Goal: Information Seeking & Learning: Compare options

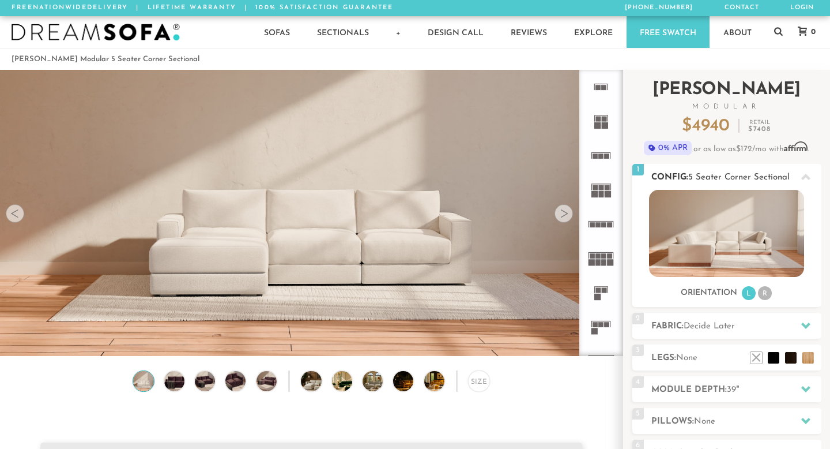
click at [767, 292] on li "R" at bounding box center [765, 293] width 14 height 14
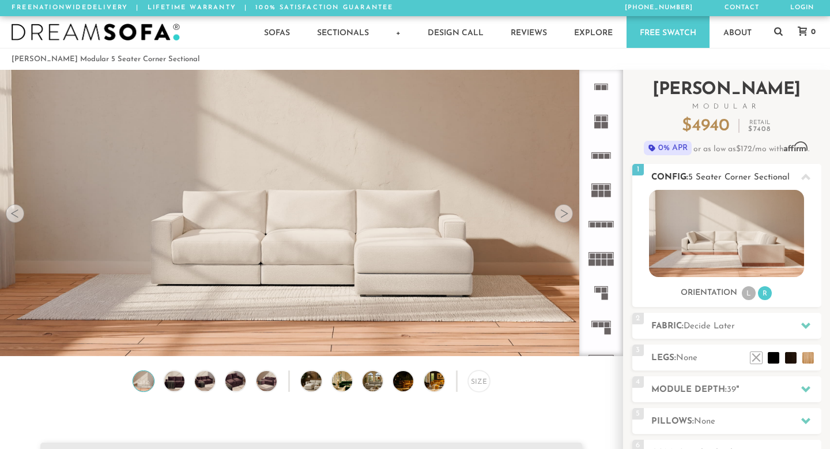
click at [745, 292] on li "L" at bounding box center [749, 293] width 14 height 14
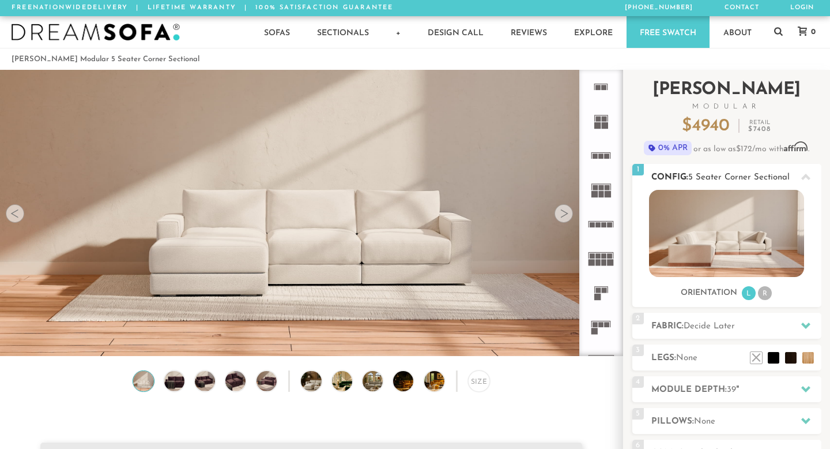
click at [761, 294] on li "R" at bounding box center [765, 293] width 14 height 14
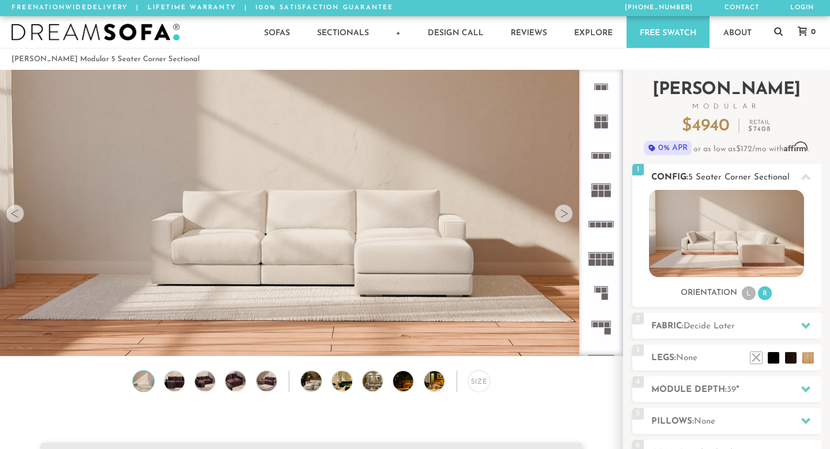
click at [749, 236] on img at bounding box center [726, 233] width 155 height 87
click at [803, 178] on icon at bounding box center [806, 177] width 9 height 6
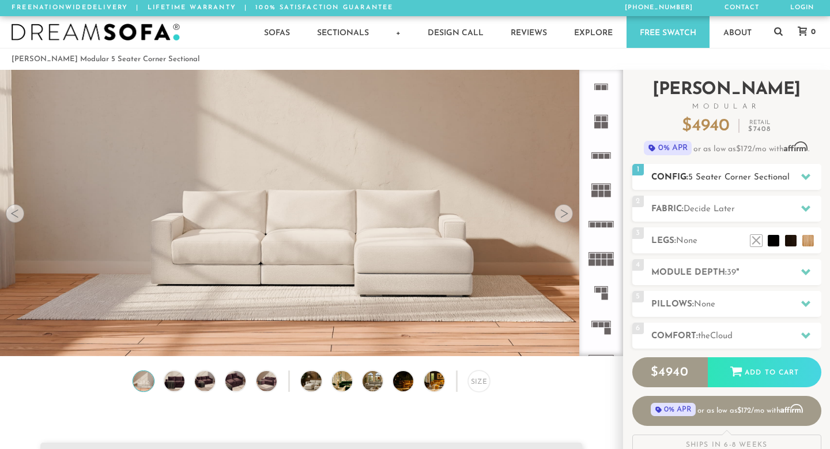
click at [803, 178] on icon at bounding box center [806, 176] width 9 height 9
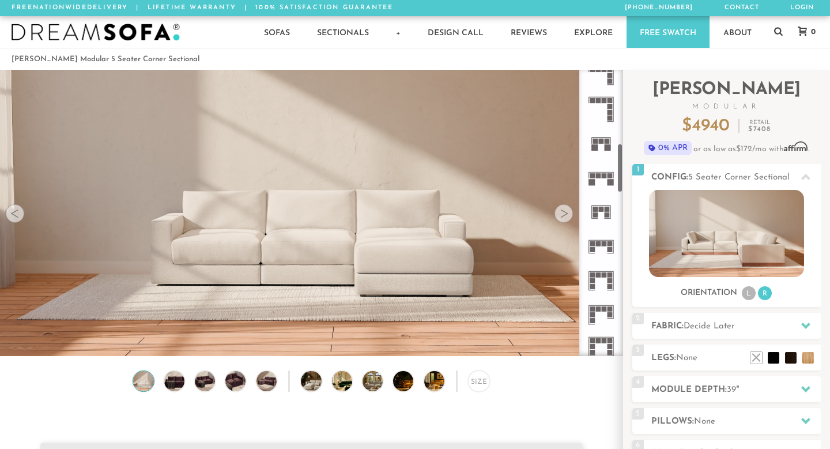
scroll to position [423, 0]
click at [605, 172] on rect at bounding box center [604, 174] width 5 height 5
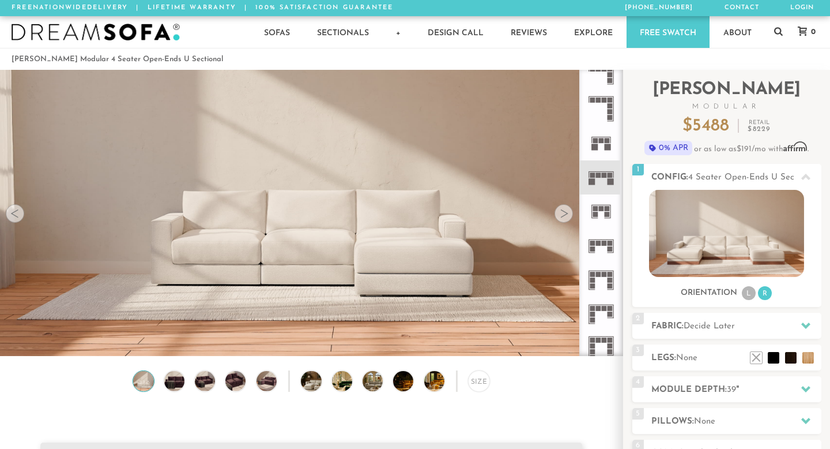
click at [602, 209] on rect at bounding box center [601, 208] width 5 height 5
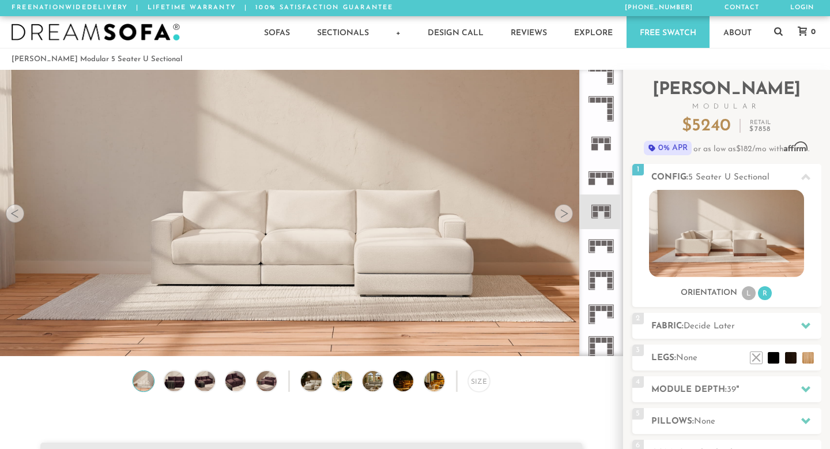
click at [599, 244] on rect at bounding box center [598, 242] width 5 height 5
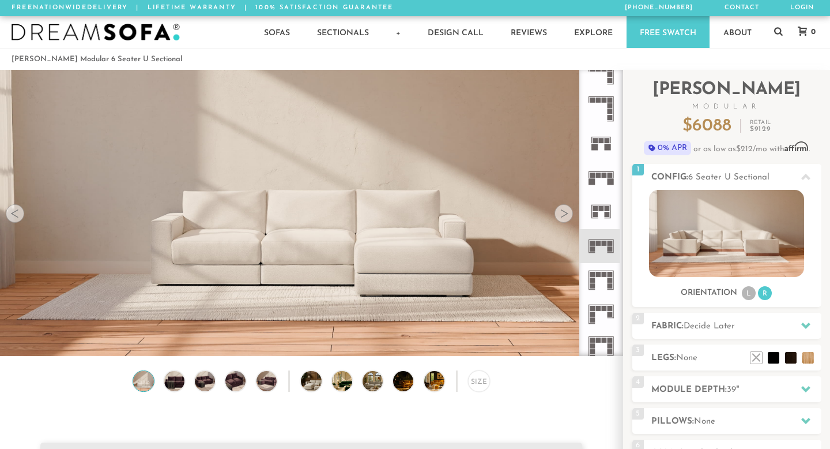
click at [599, 308] on rect at bounding box center [598, 308] width 5 height 5
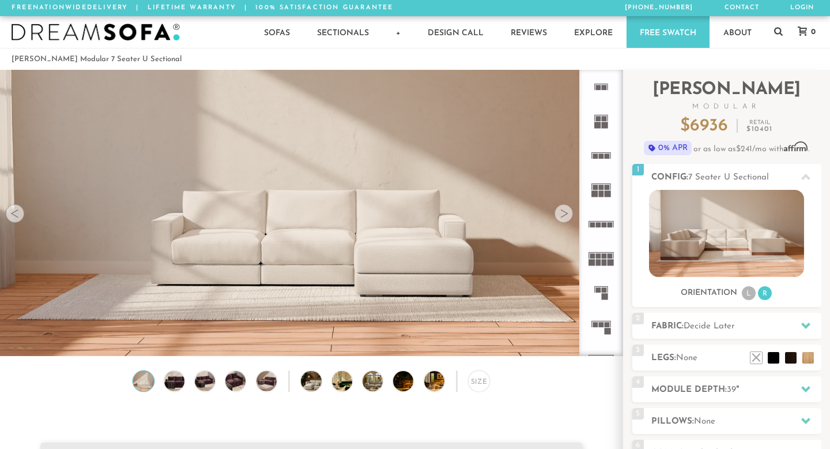
click at [599, 191] on rect at bounding box center [601, 194] width 5 height 6
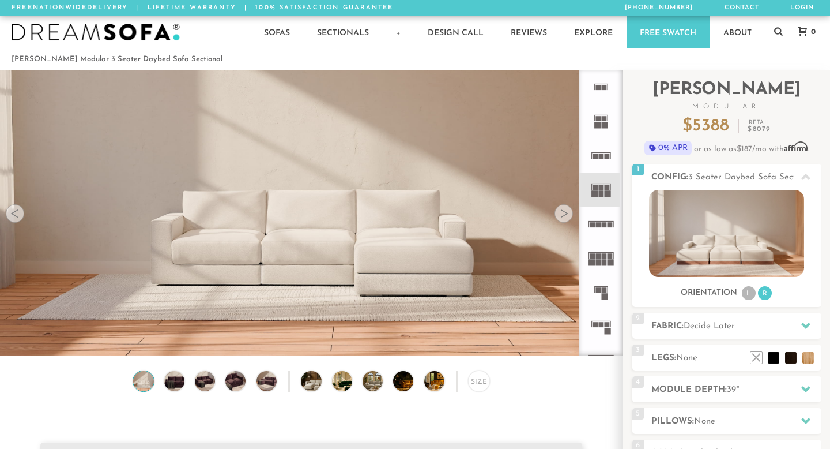
click at [600, 224] on rect at bounding box center [598, 224] width 5 height 5
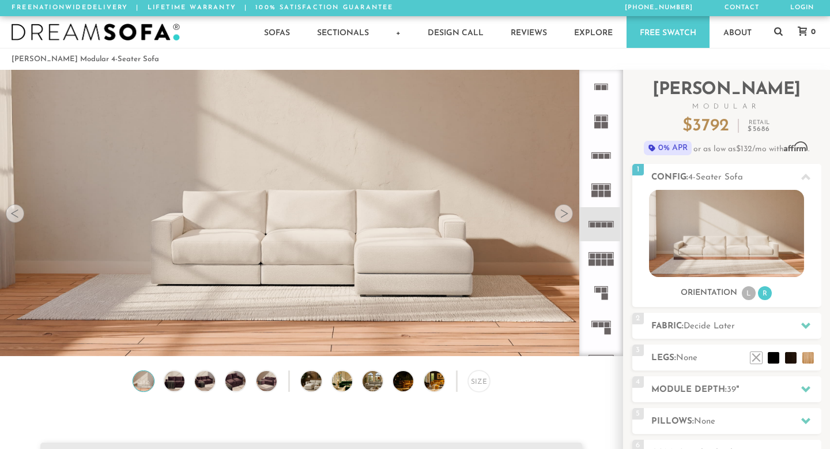
click at [594, 255] on rect at bounding box center [592, 255] width 5 height 5
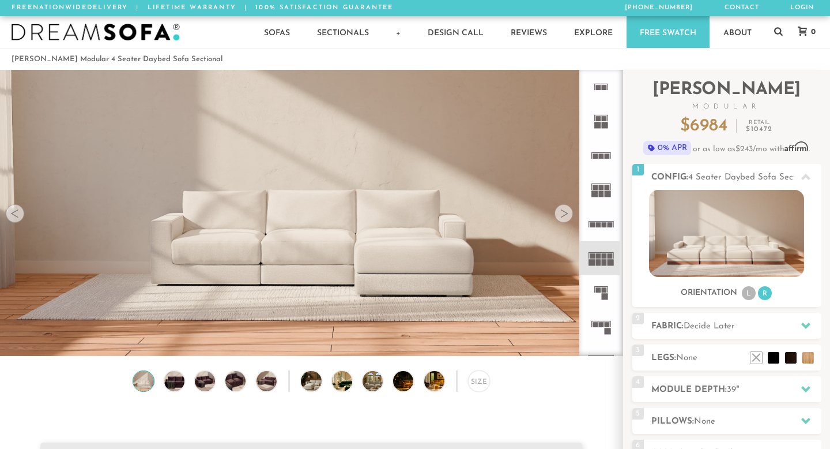
click at [601, 289] on icon at bounding box center [601, 292] width 34 height 34
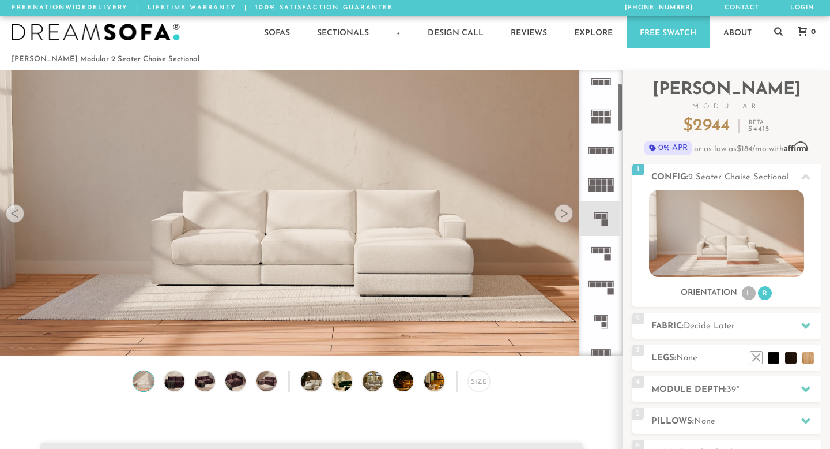
scroll to position [78, 0]
click at [605, 244] on rect at bounding box center [607, 245] width 5 height 5
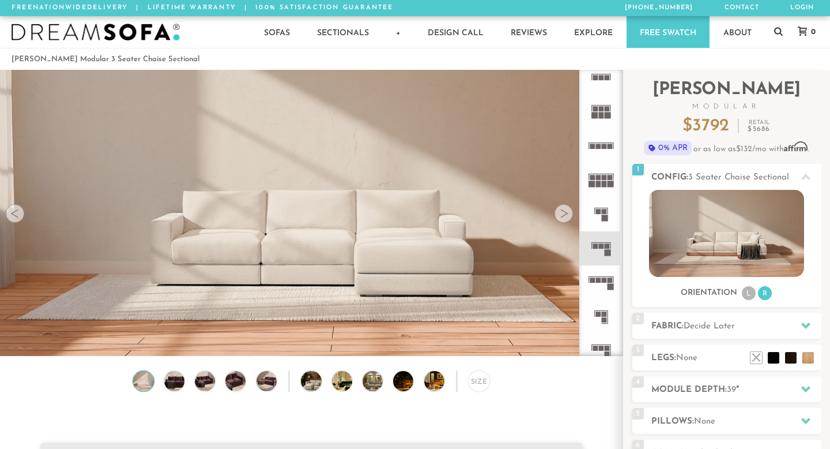
click at [606, 285] on icon at bounding box center [601, 282] width 34 height 34
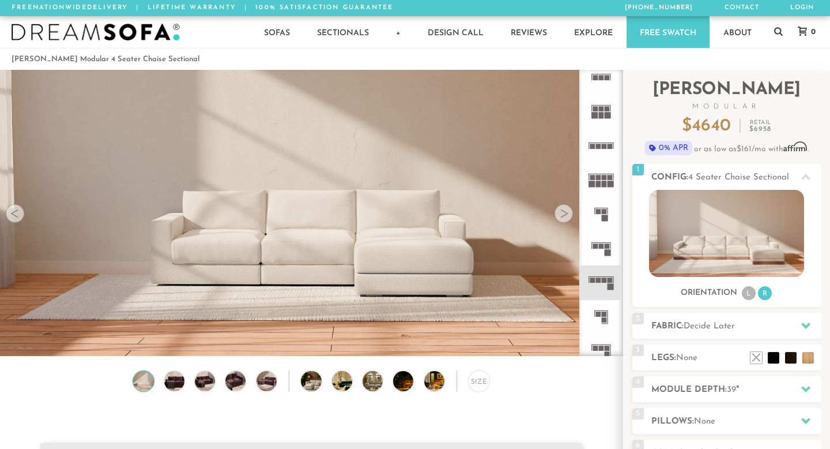
click at [601, 346] on rect at bounding box center [601, 347] width 5 height 5
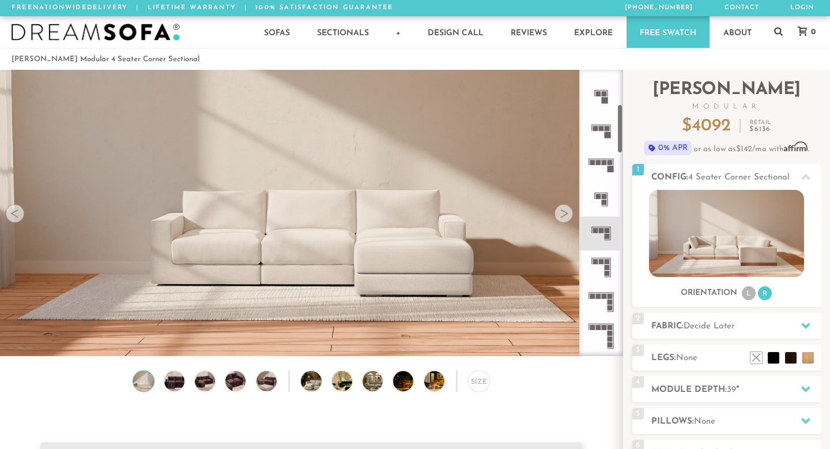
scroll to position [197, 0]
click at [604, 261] on icon at bounding box center [601, 267] width 34 height 34
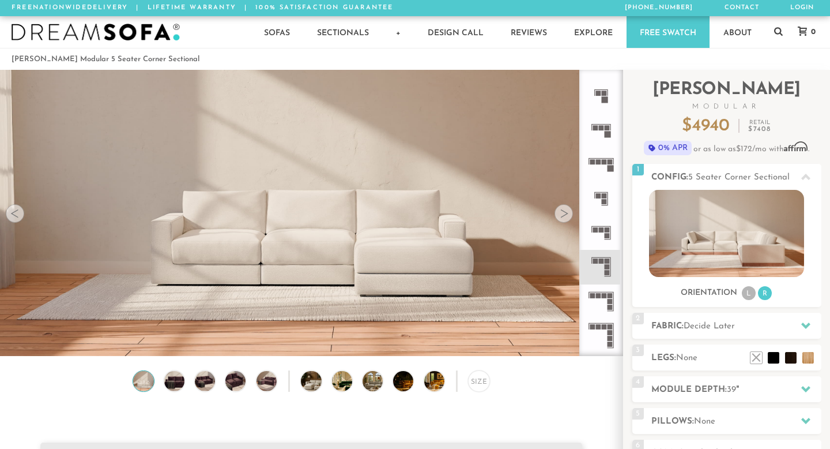
click at [565, 217] on div at bounding box center [564, 213] width 18 height 18
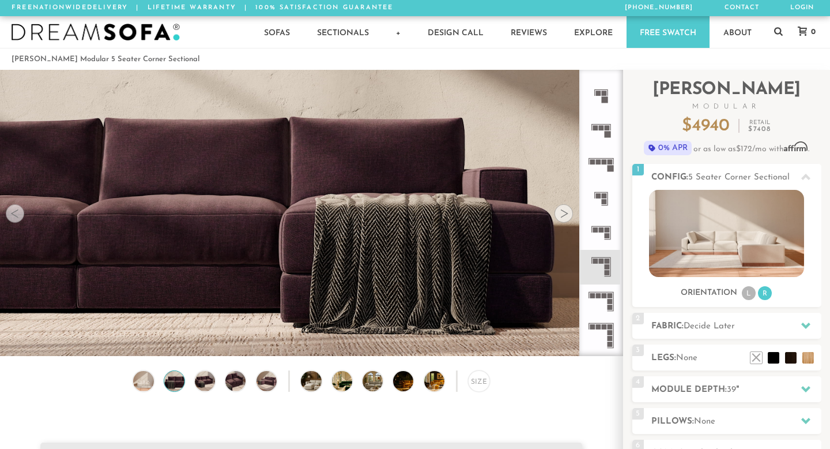
click at [565, 217] on div at bounding box center [564, 213] width 18 height 18
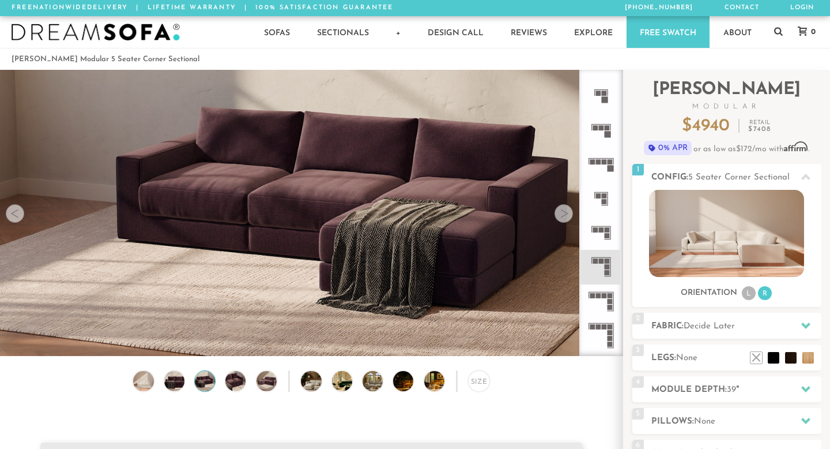
click at [565, 217] on div at bounding box center [564, 213] width 18 height 18
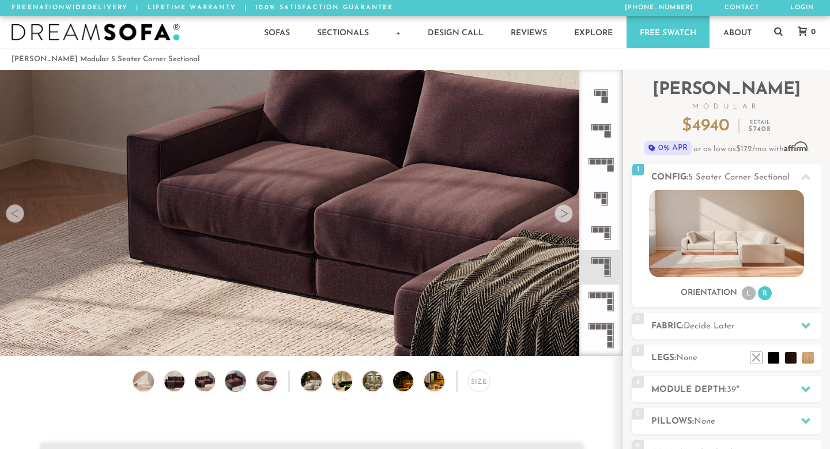
click at [565, 217] on div at bounding box center [564, 213] width 18 height 18
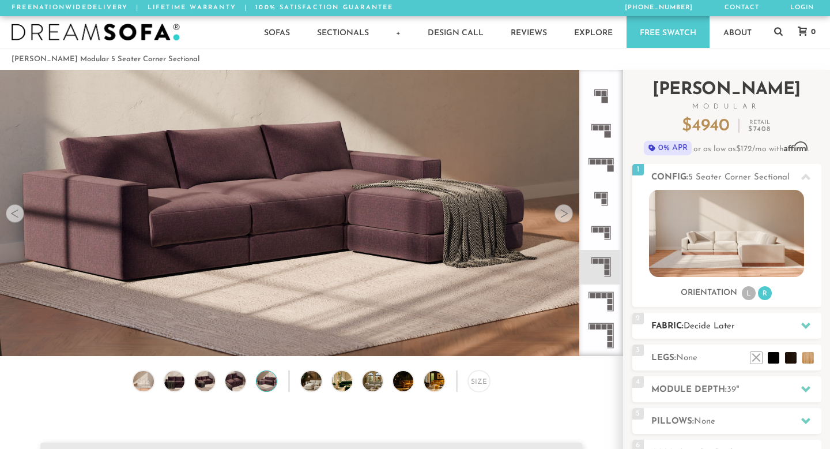
click at [712, 327] on span "Decide Later" at bounding box center [709, 326] width 51 height 9
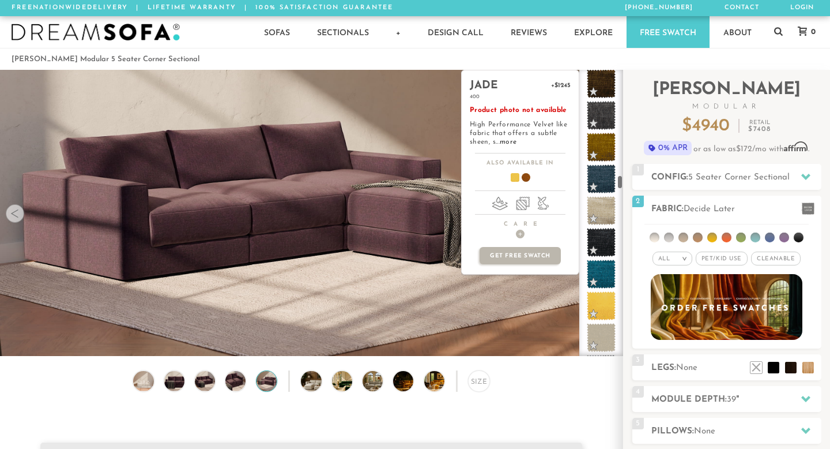
scroll to position [2591, 0]
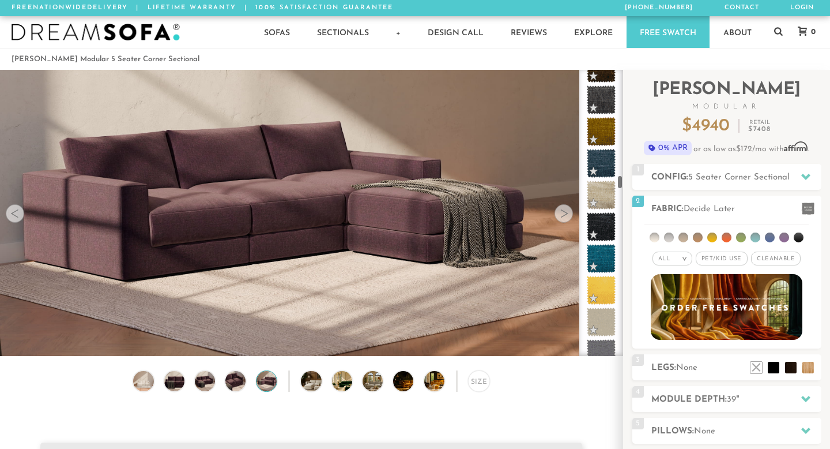
click at [525, 392] on div "Size" at bounding box center [311, 383] width 623 height 27
click at [728, 177] on span "5 Seater Corner Sectional" at bounding box center [738, 177] width 101 height 9
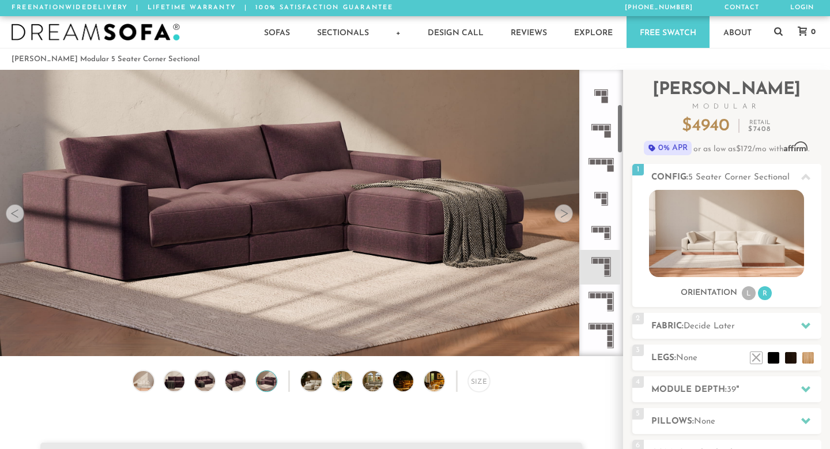
click at [602, 263] on rect at bounding box center [601, 260] width 5 height 5
click at [600, 234] on icon at bounding box center [601, 233] width 34 height 34
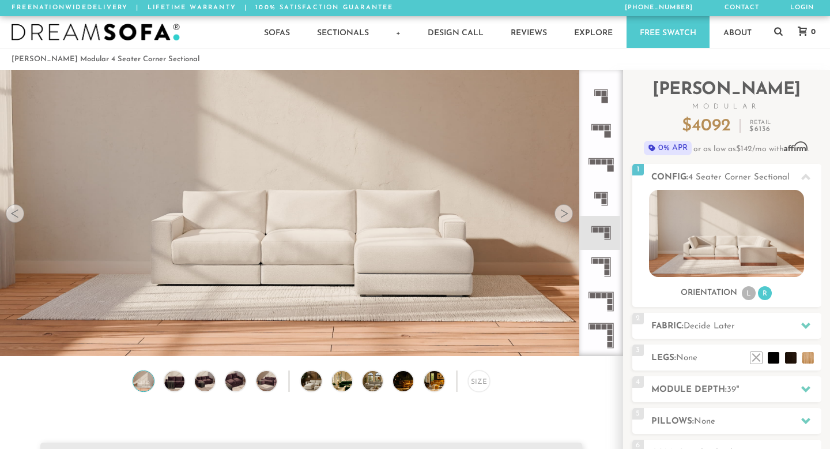
click at [603, 268] on icon at bounding box center [601, 267] width 34 height 34
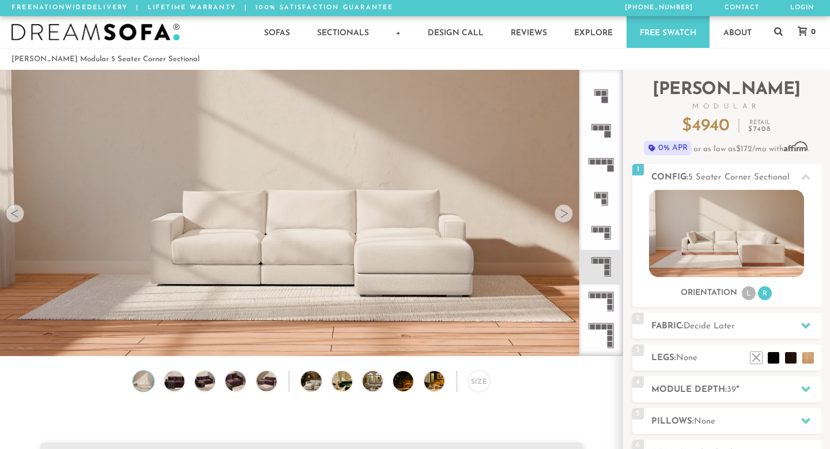
click at [600, 225] on icon at bounding box center [601, 233] width 34 height 34
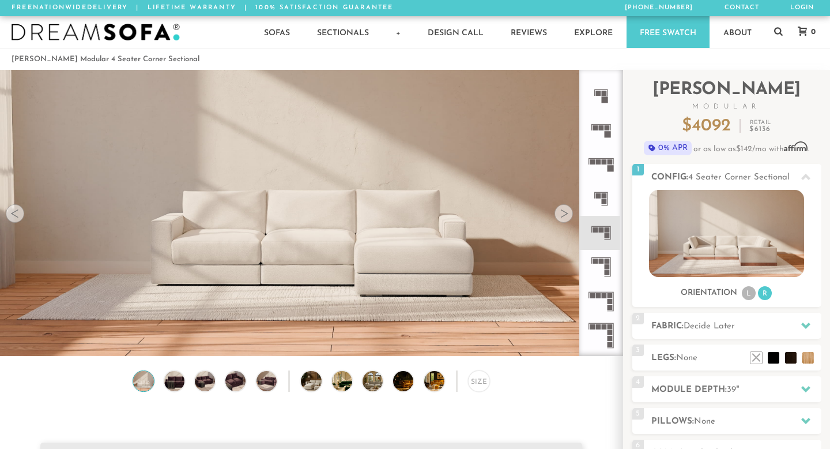
click at [603, 294] on rect at bounding box center [604, 295] width 5 height 5
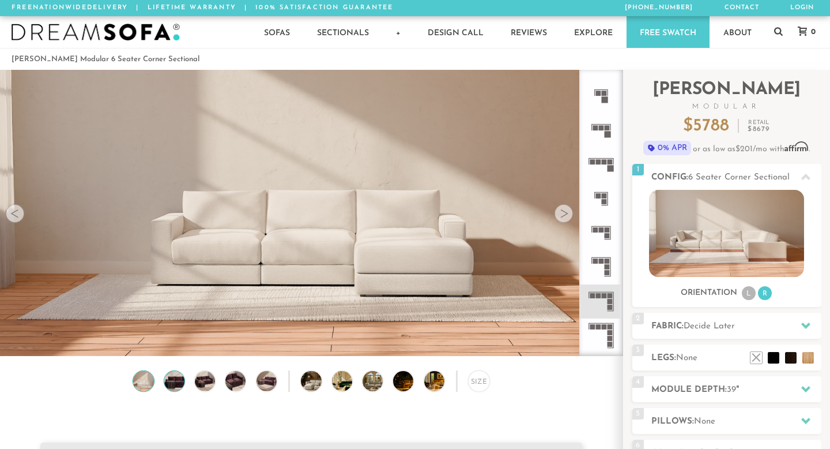
click at [180, 383] on img at bounding box center [174, 381] width 24 height 20
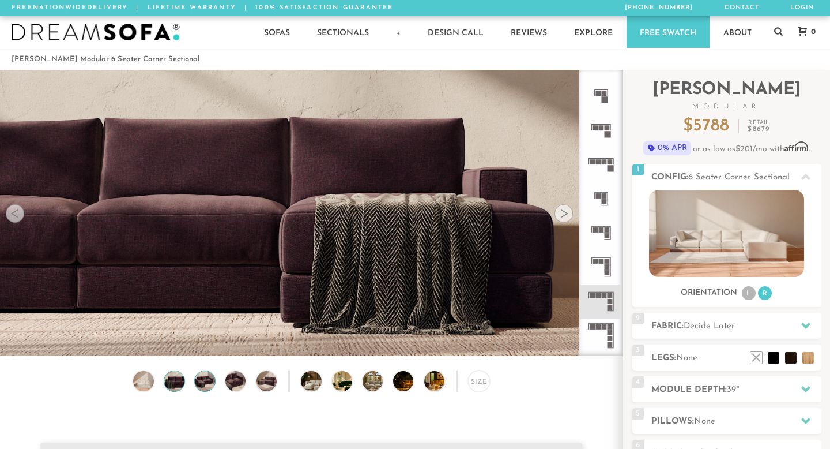
click at [197, 383] on img at bounding box center [205, 381] width 24 height 20
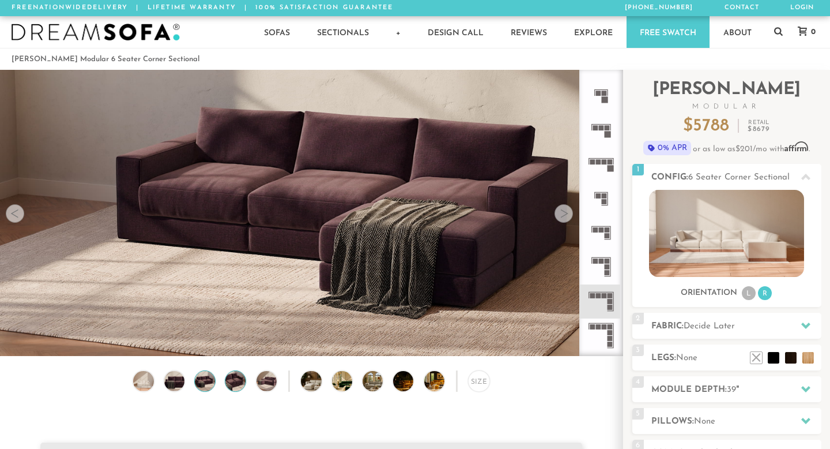
click at [241, 377] on img at bounding box center [236, 381] width 24 height 20
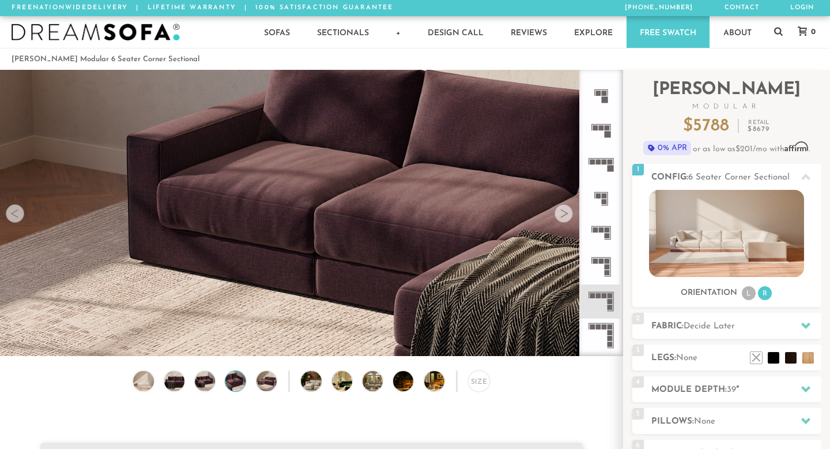
click at [294, 376] on div "Size" at bounding box center [311, 383] width 623 height 27
click at [307, 378] on img at bounding box center [319, 381] width 36 height 20
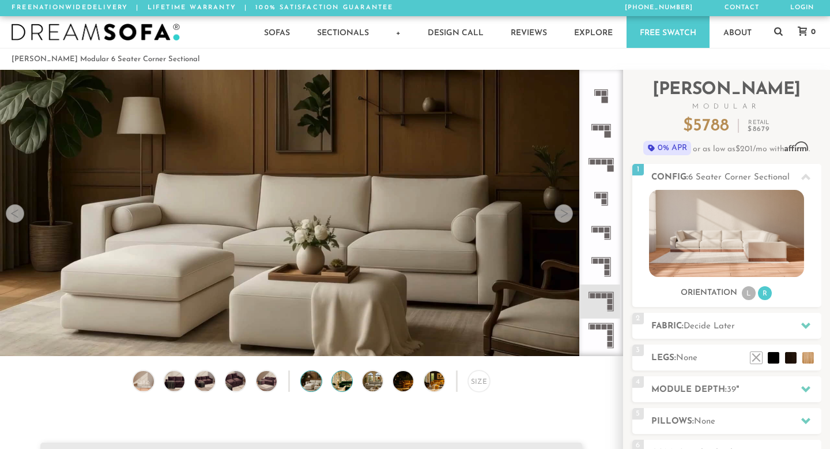
click at [348, 378] on img at bounding box center [350, 381] width 36 height 20
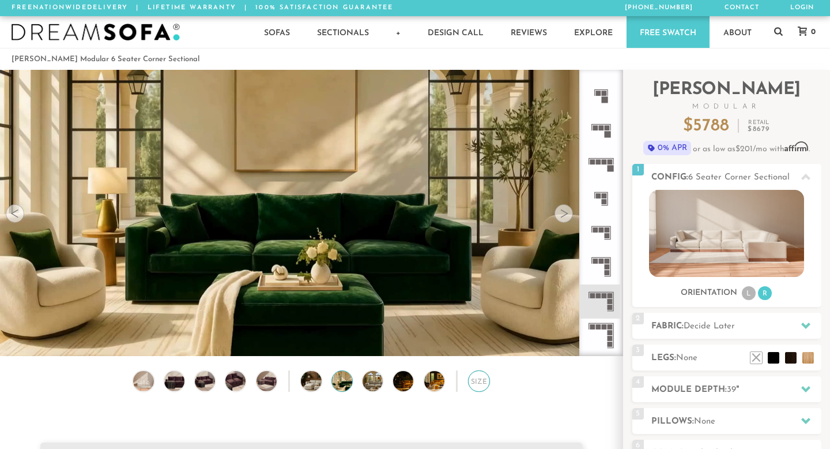
click at [481, 379] on div "Size" at bounding box center [478, 380] width 21 height 21
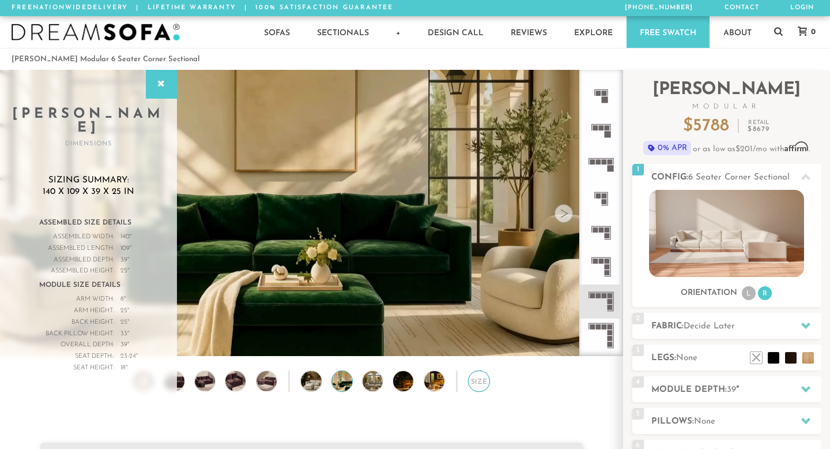
click at [481, 379] on div "Size" at bounding box center [478, 380] width 21 height 21
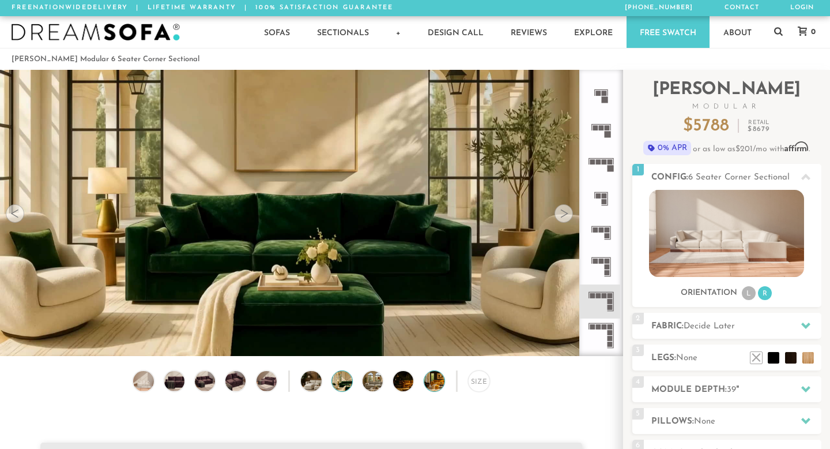
click at [435, 379] on img at bounding box center [442, 381] width 36 height 20
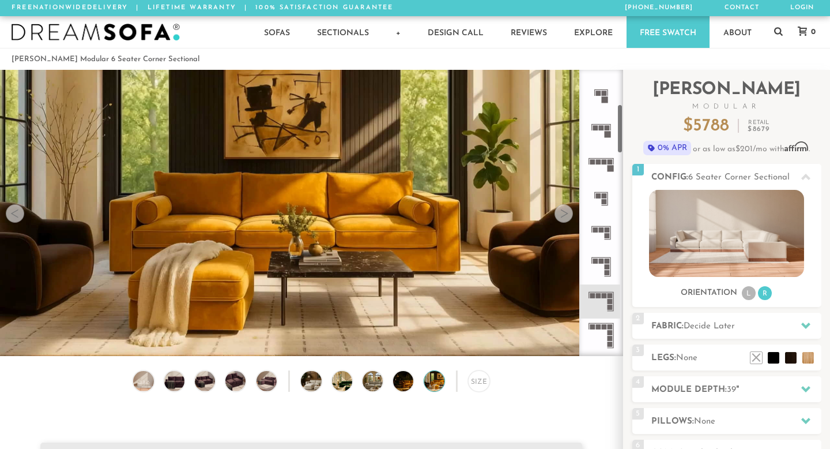
click at [607, 270] on icon at bounding box center [601, 267] width 34 height 34
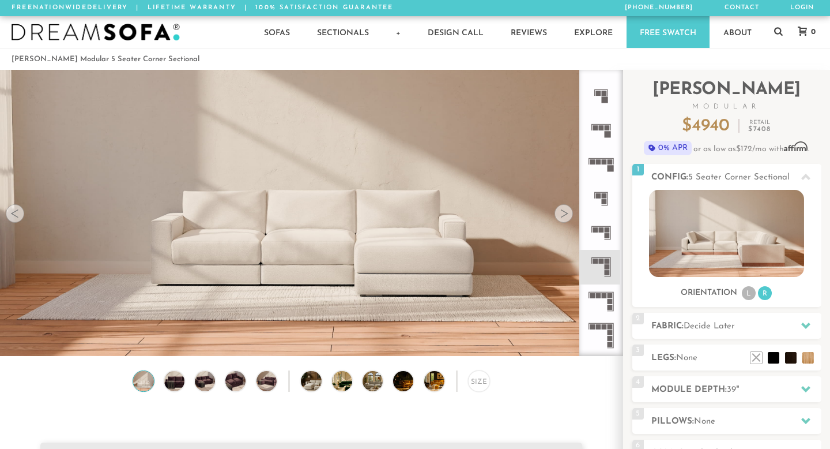
click at [603, 165] on icon at bounding box center [601, 164] width 34 height 34
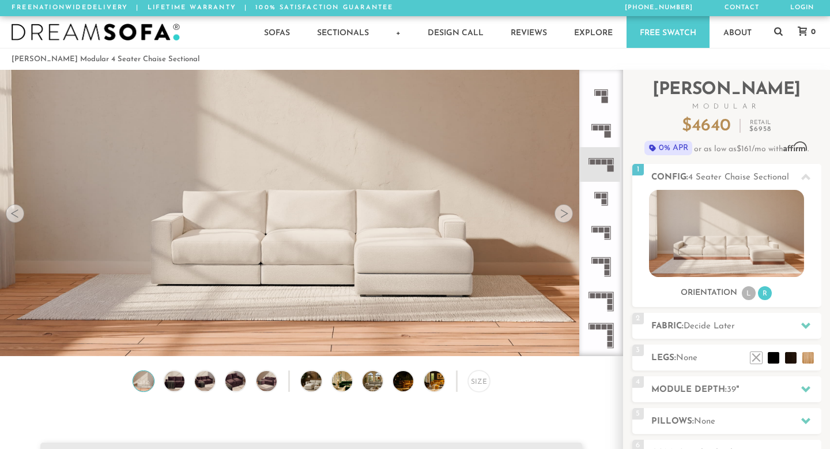
click at [601, 267] on icon at bounding box center [601, 267] width 34 height 34
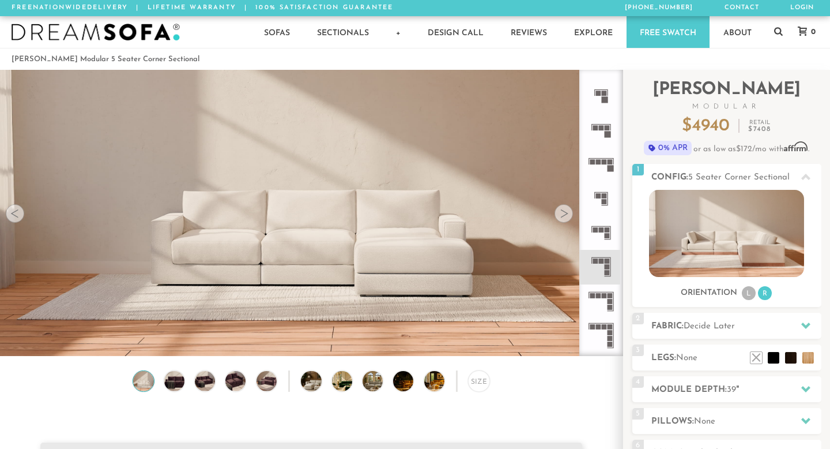
click at [605, 313] on icon at bounding box center [601, 301] width 34 height 34
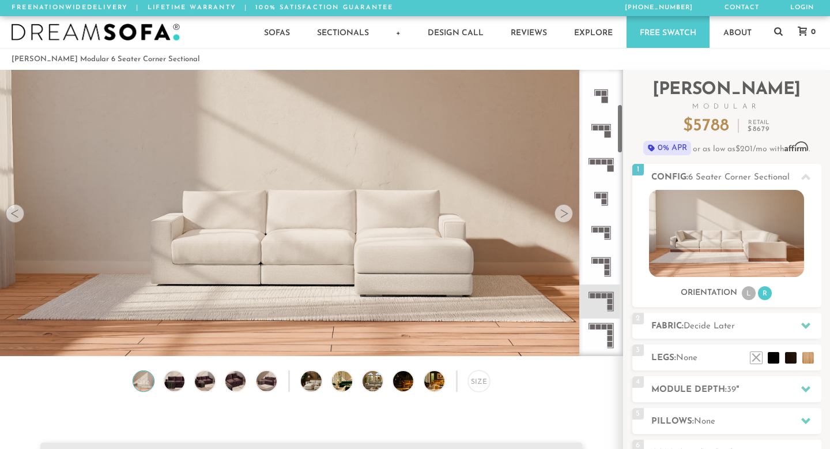
click at [601, 329] on icon at bounding box center [601, 335] width 34 height 34
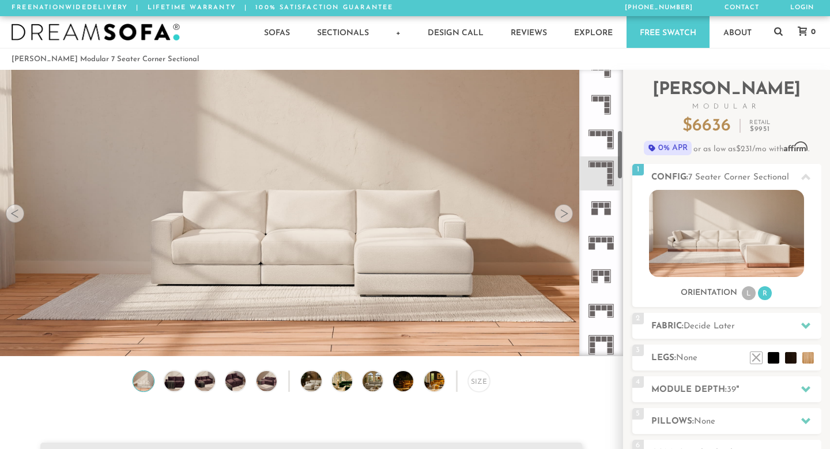
scroll to position [366, 0]
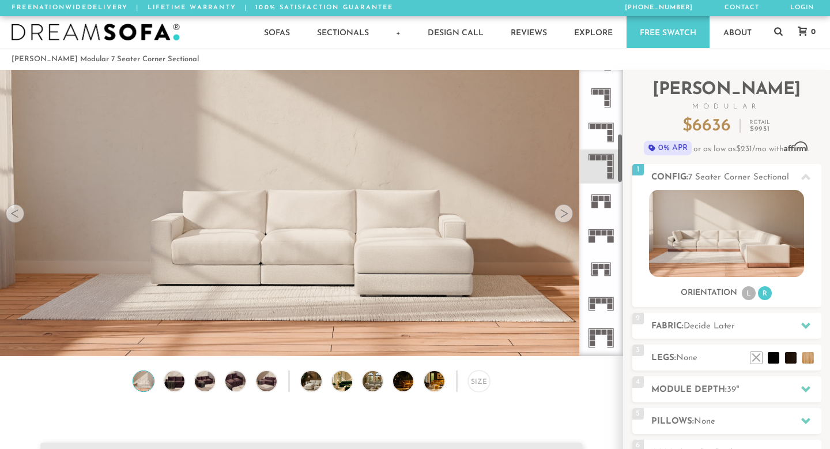
click at [603, 239] on icon at bounding box center [601, 235] width 34 height 34
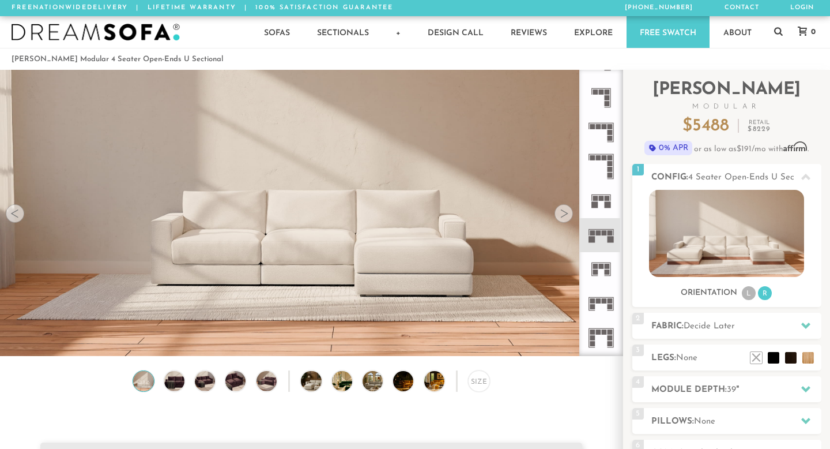
click at [601, 273] on icon at bounding box center [601, 269] width 34 height 34
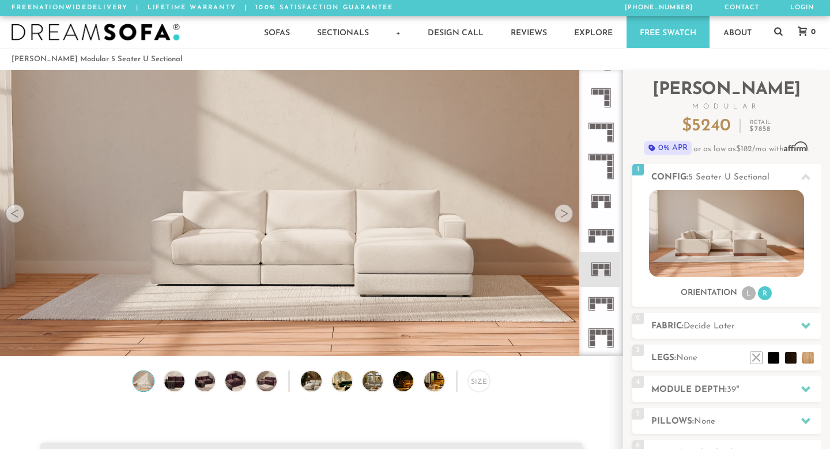
click at [600, 307] on icon at bounding box center [601, 304] width 34 height 34
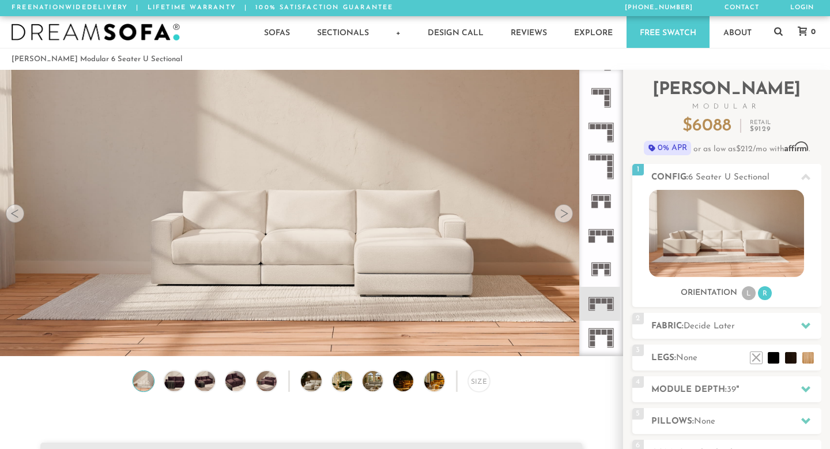
click at [601, 337] on icon at bounding box center [601, 338] width 34 height 34
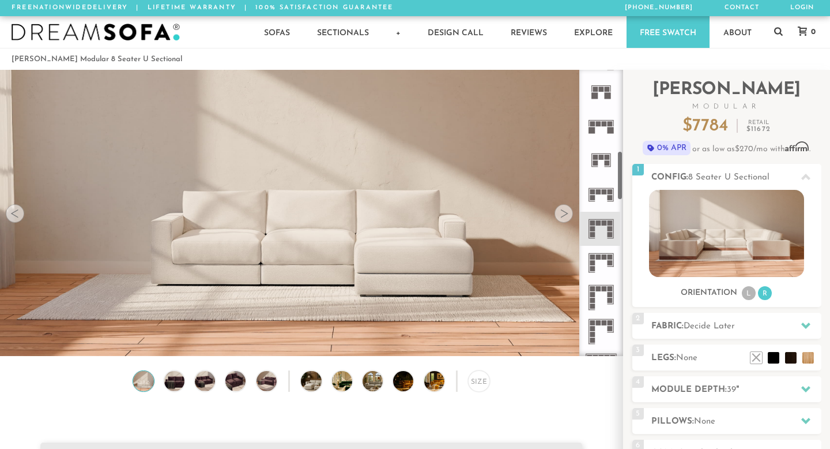
scroll to position [480, 0]
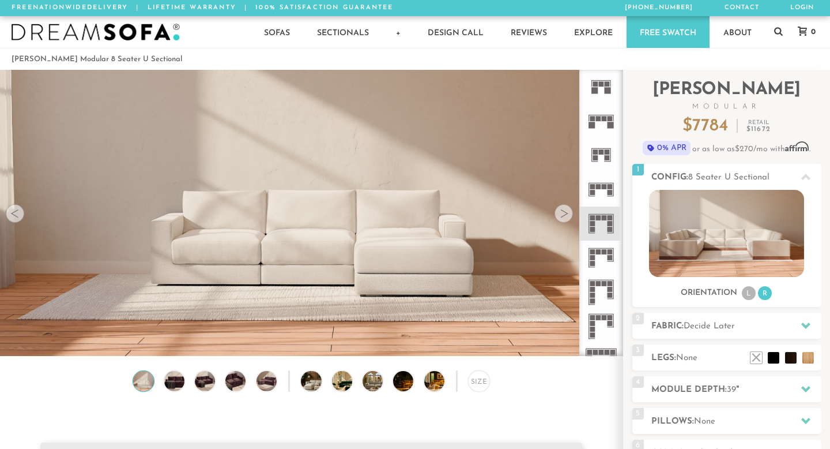
click at [594, 257] on rect at bounding box center [592, 257] width 5 height 5
click at [598, 295] on icon at bounding box center [601, 292] width 34 height 34
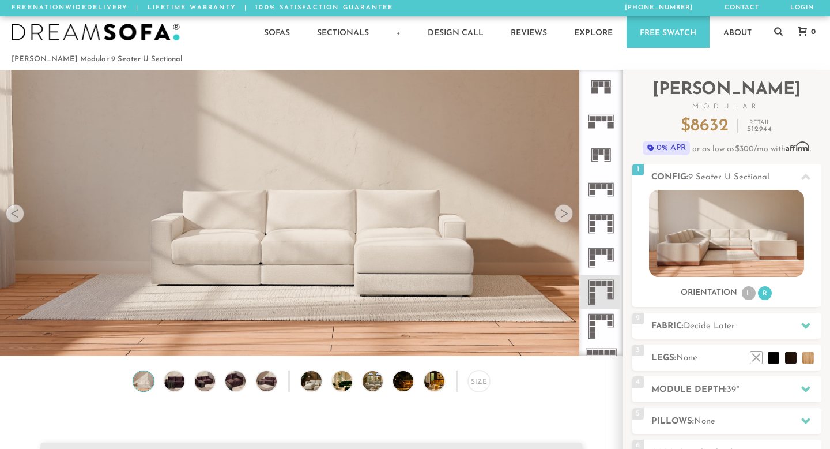
click at [600, 323] on icon at bounding box center [601, 326] width 34 height 34
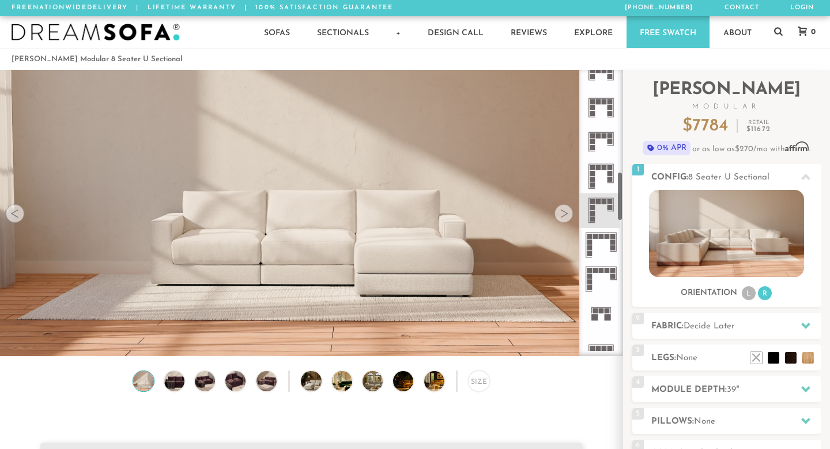
scroll to position [596, 0]
click at [600, 323] on icon at bounding box center [601, 312] width 34 height 34
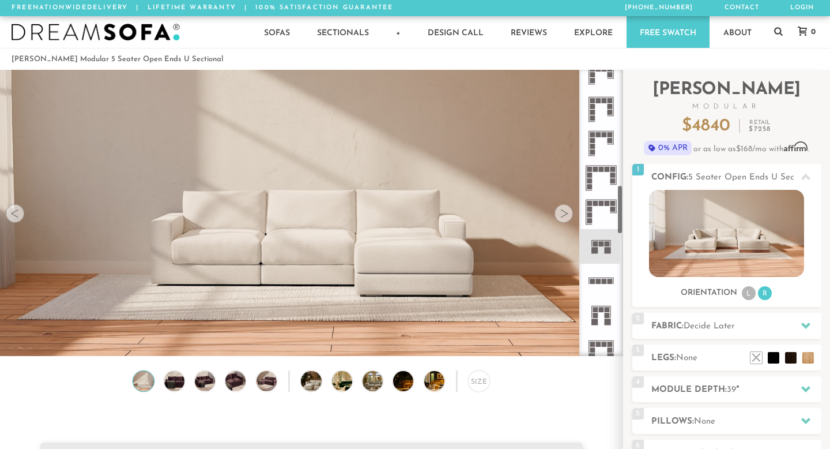
scroll to position [673, 0]
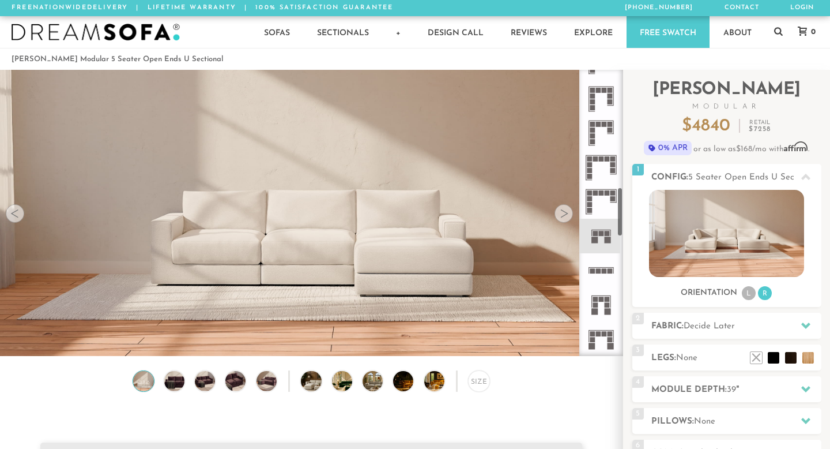
click at [600, 306] on icon at bounding box center [601, 304] width 34 height 34
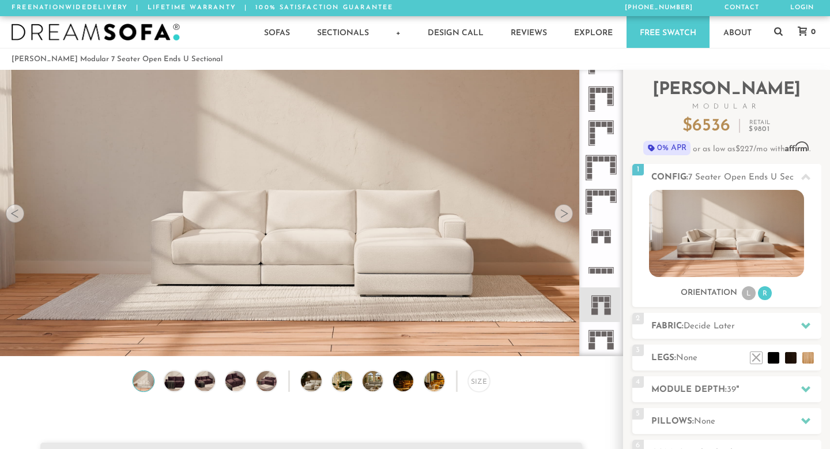
click at [601, 337] on icon at bounding box center [601, 339] width 34 height 34
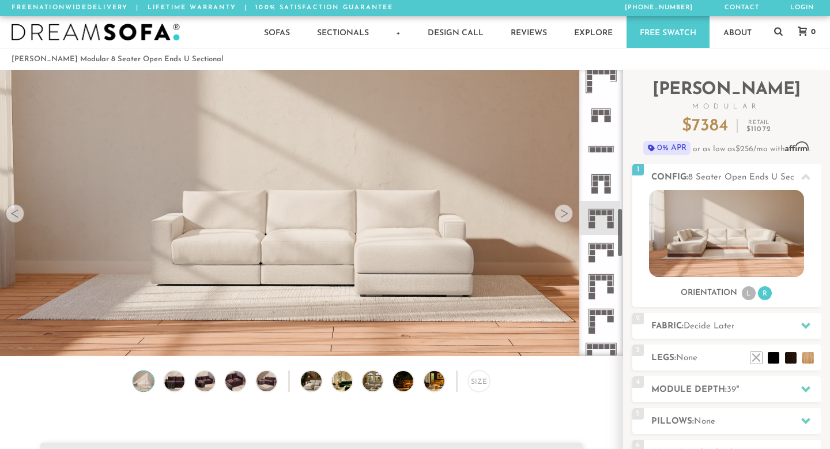
scroll to position [797, 0]
click at [595, 249] on rect at bounding box center [592, 248] width 5 height 5
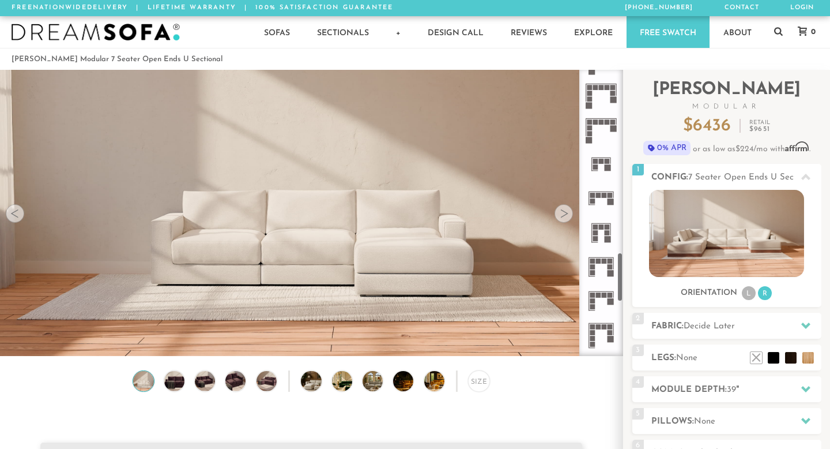
scroll to position [1055, 0]
click at [600, 258] on rect at bounding box center [598, 258] width 5 height 5
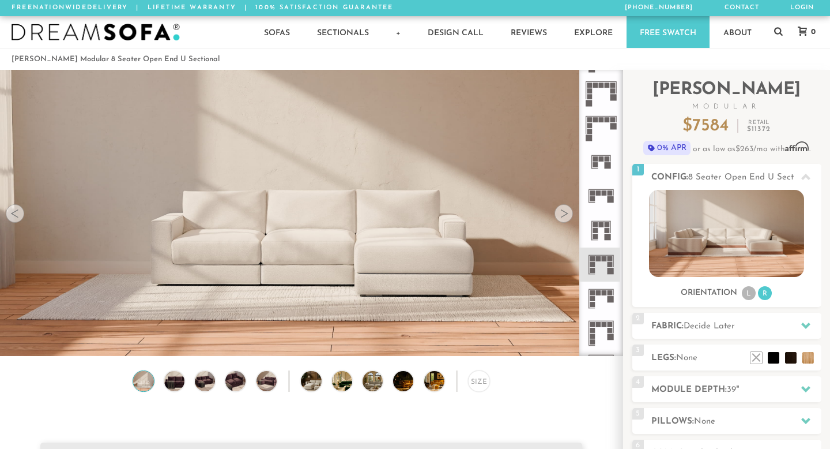
click at [601, 299] on icon at bounding box center [601, 298] width 34 height 34
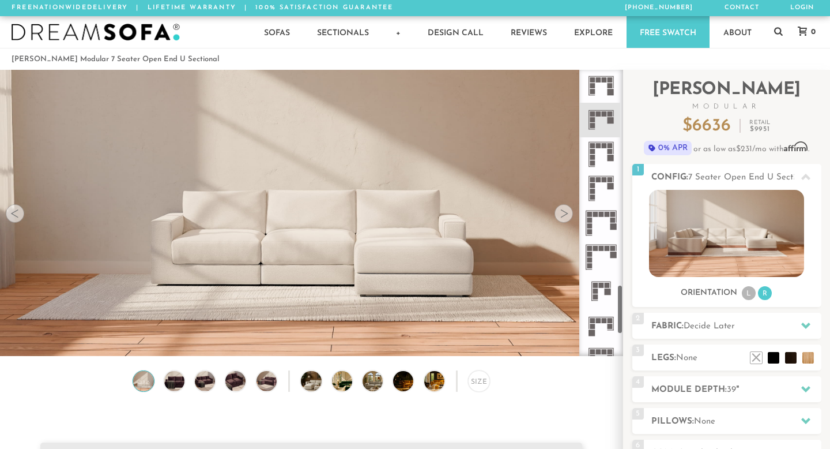
scroll to position [1235, 0]
click at [600, 319] on rect at bounding box center [598, 319] width 5 height 5
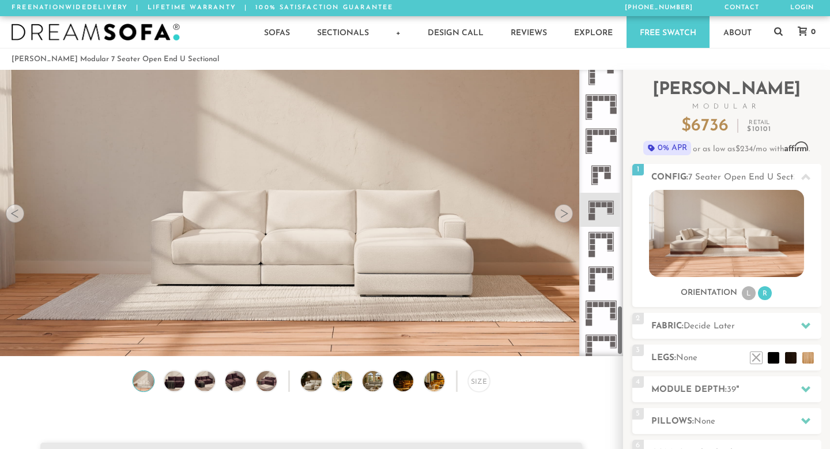
scroll to position [1358, 0]
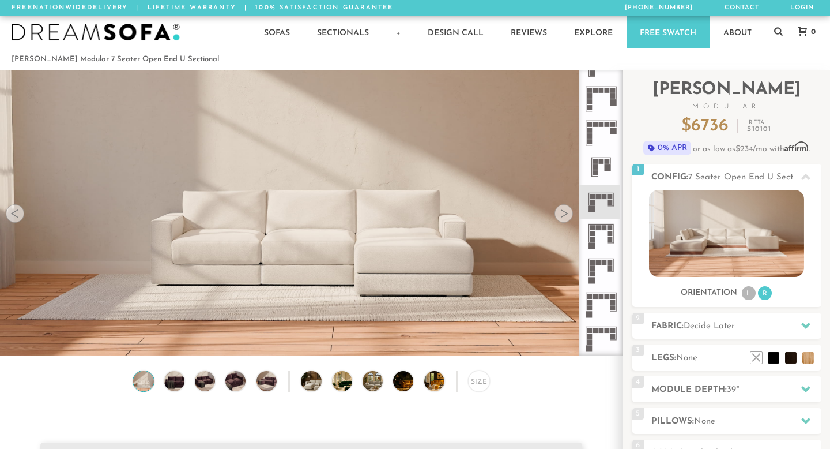
click at [598, 165] on rect at bounding box center [595, 167] width 5 height 5
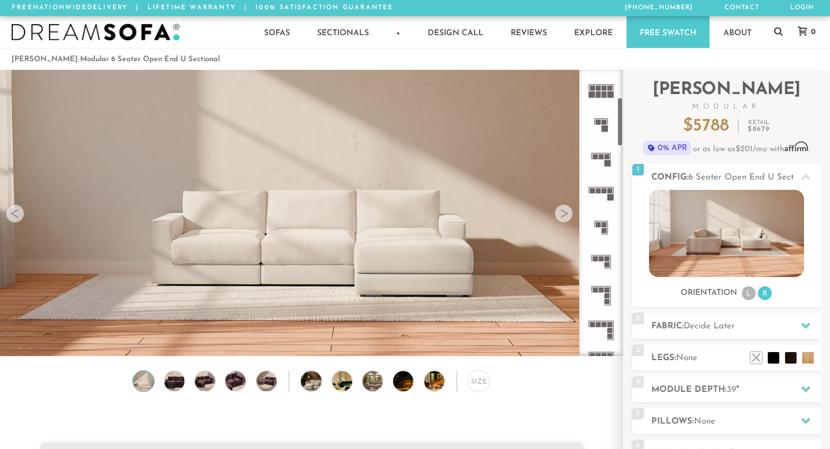
scroll to position [170, 0]
click at [608, 191] on icon at bounding box center [601, 191] width 34 height 34
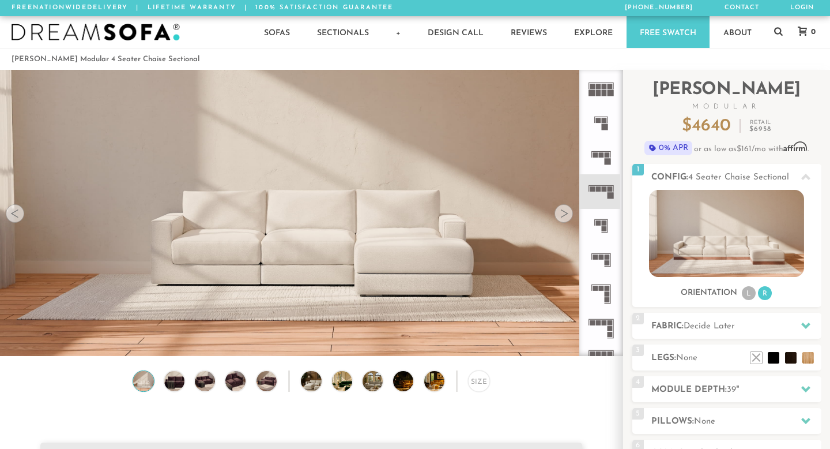
click at [604, 287] on rect at bounding box center [601, 287] width 5 height 5
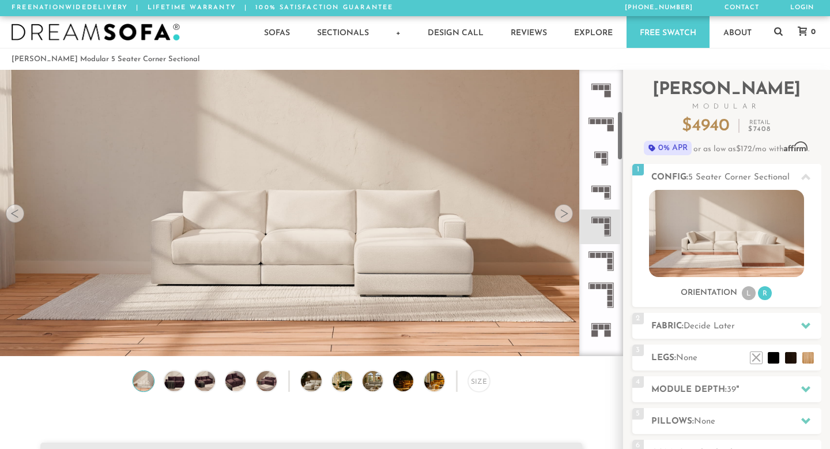
scroll to position [238, 0]
click at [605, 257] on icon at bounding box center [601, 260] width 34 height 34
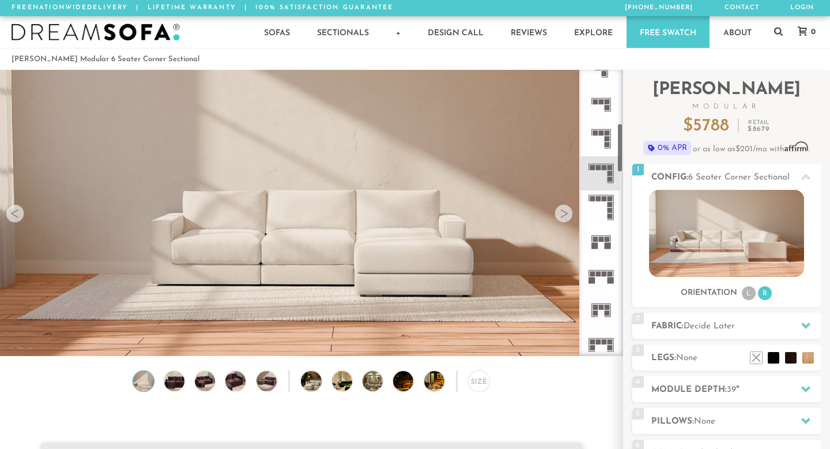
scroll to position [332, 0]
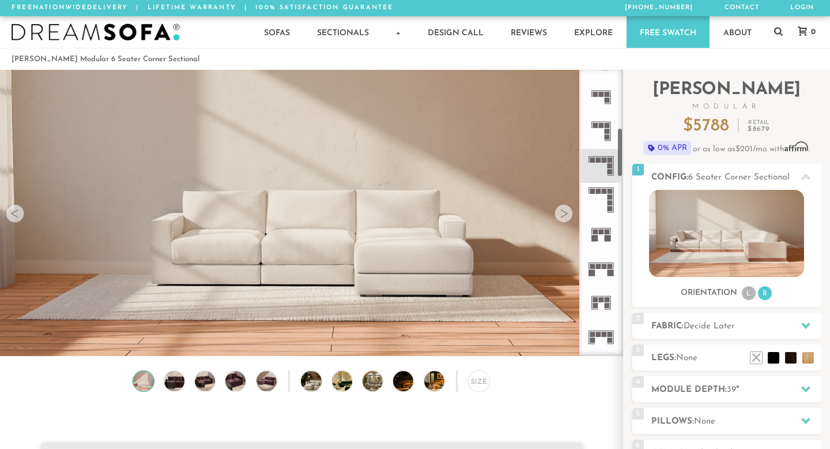
click at [603, 278] on icon at bounding box center [601, 268] width 34 height 34
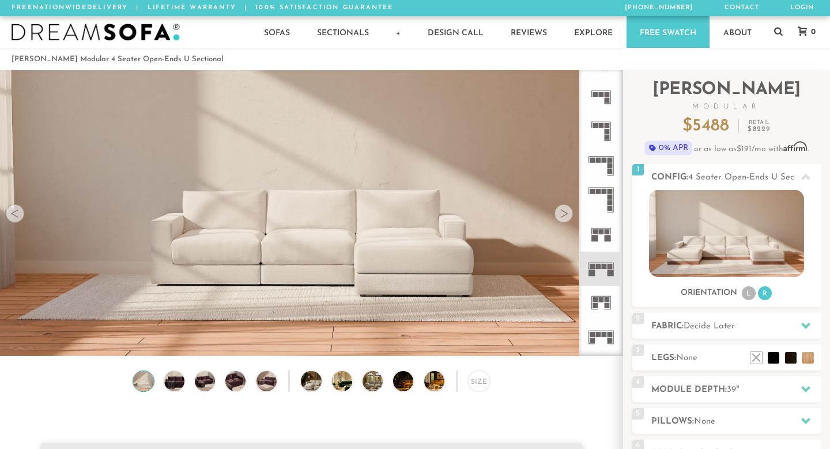
click at [604, 238] on icon at bounding box center [601, 234] width 34 height 34
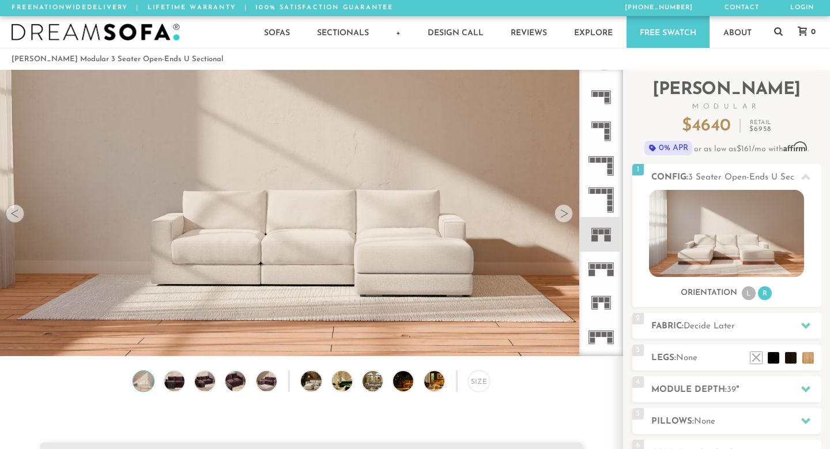
click at [608, 269] on rect at bounding box center [611, 272] width 6 height 6
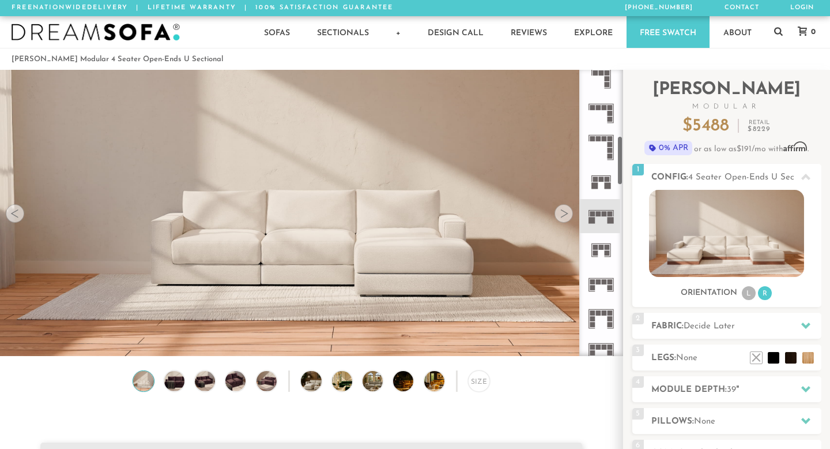
scroll to position [385, 0]
click at [601, 280] on icon at bounding box center [601, 284] width 34 height 34
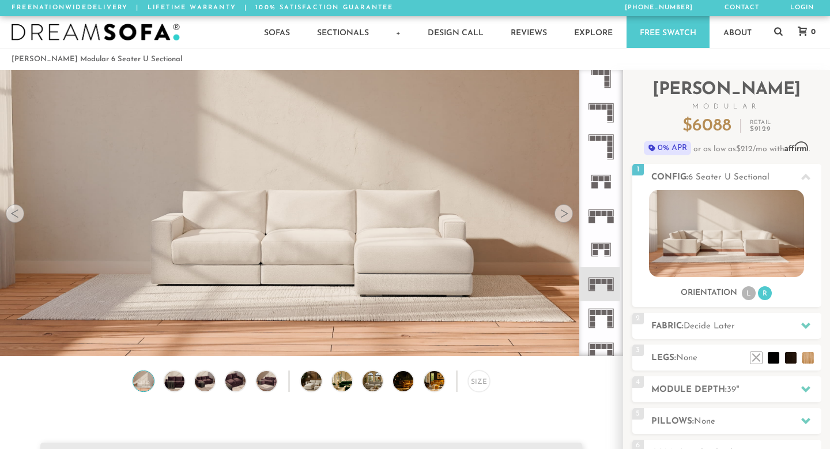
click at [596, 254] on rect at bounding box center [595, 252] width 5 height 5
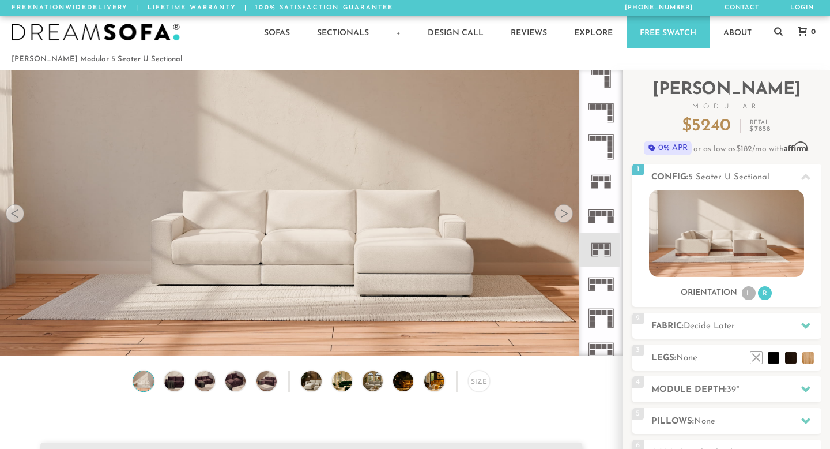
click at [603, 318] on icon at bounding box center [601, 318] width 34 height 34
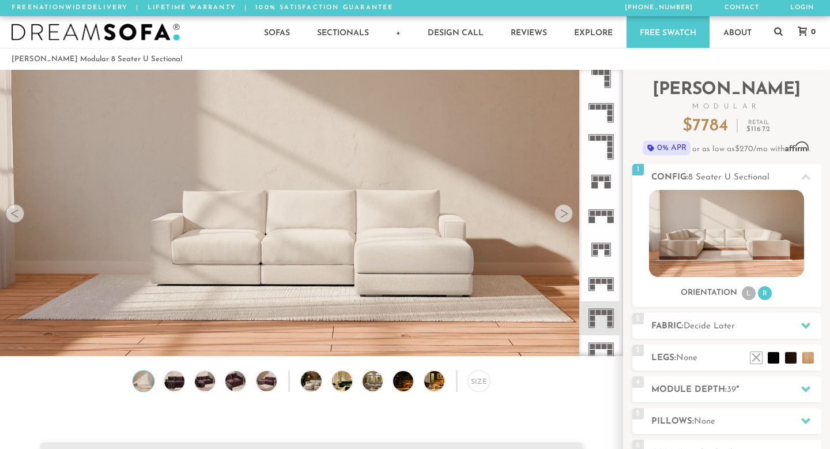
click at [597, 186] on rect at bounding box center [595, 185] width 6 height 6
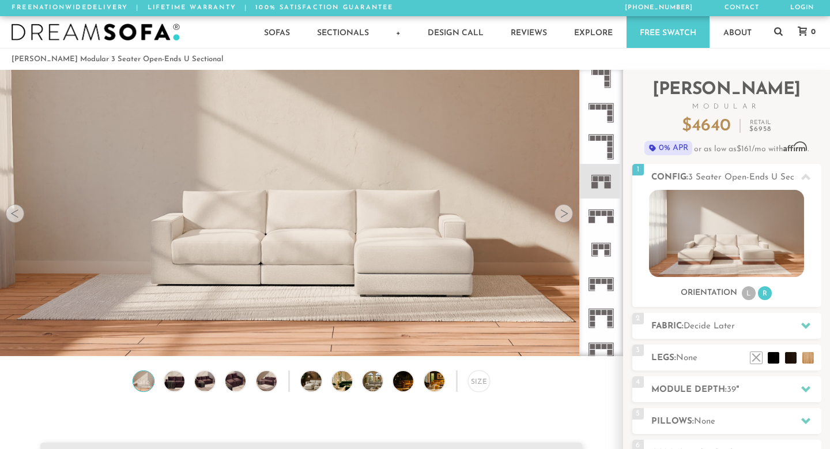
click at [604, 105] on rect at bounding box center [604, 106] width 5 height 5
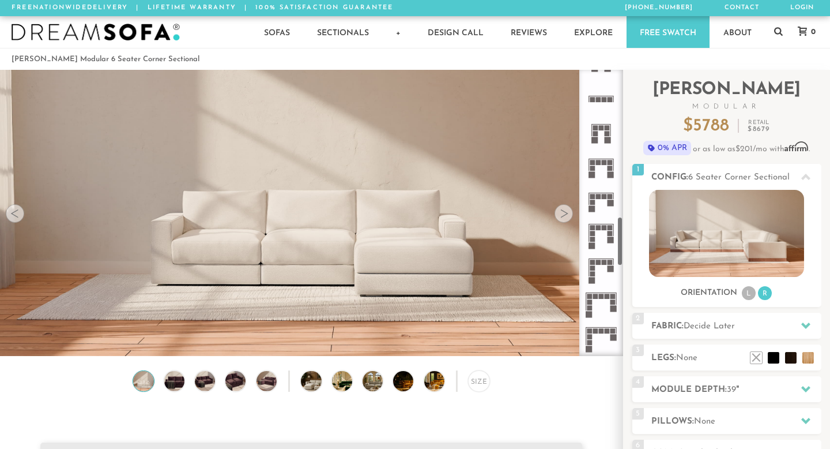
scroll to position [845, 0]
click at [600, 140] on icon at bounding box center [601, 132] width 34 height 34
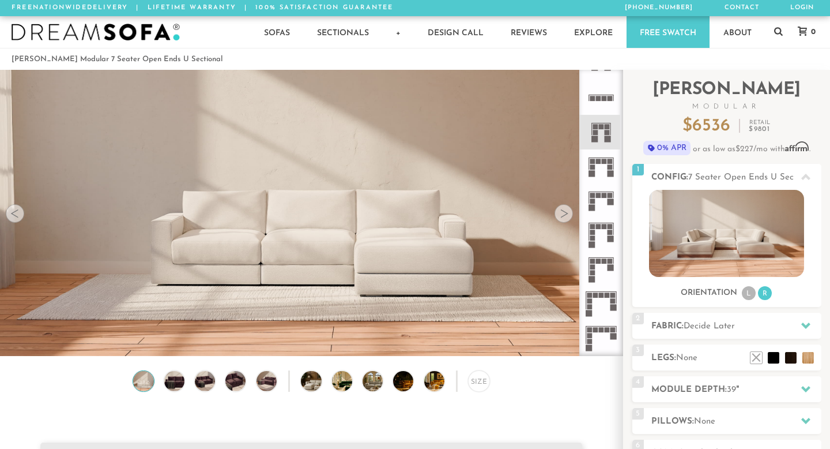
click at [601, 169] on icon at bounding box center [601, 166] width 34 height 34
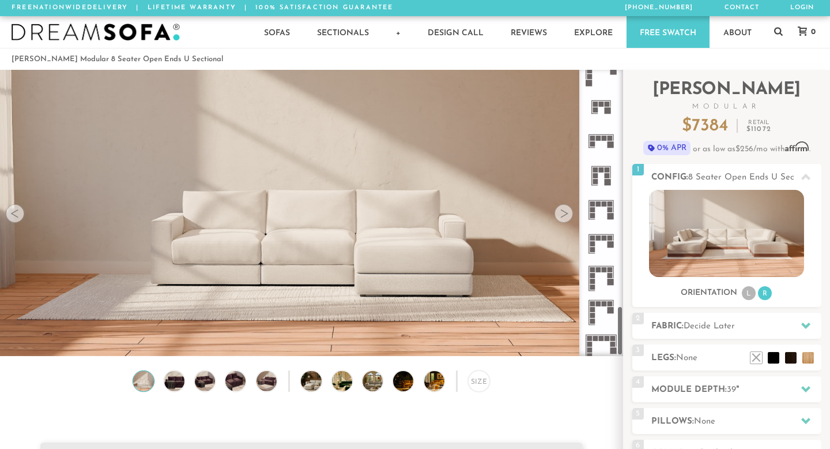
scroll to position [1358, 0]
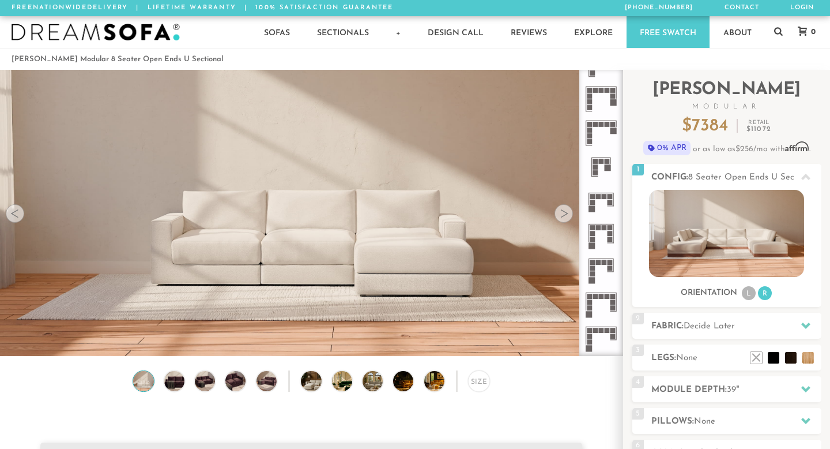
click at [604, 165] on icon at bounding box center [601, 167] width 34 height 34
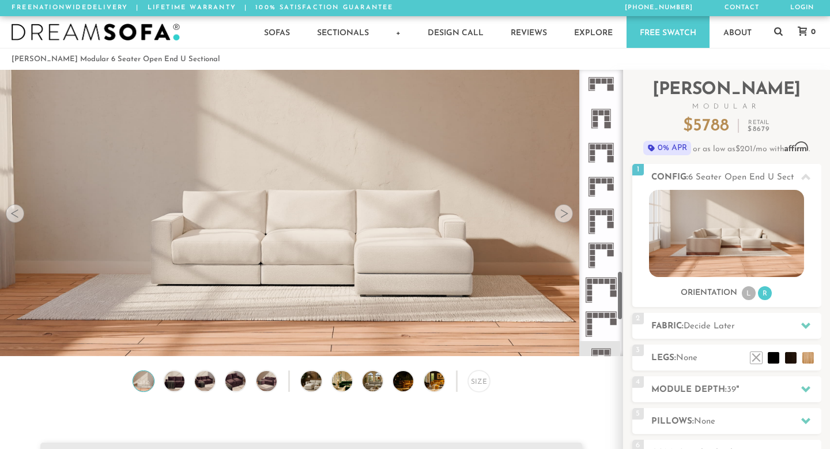
scroll to position [1151, 0]
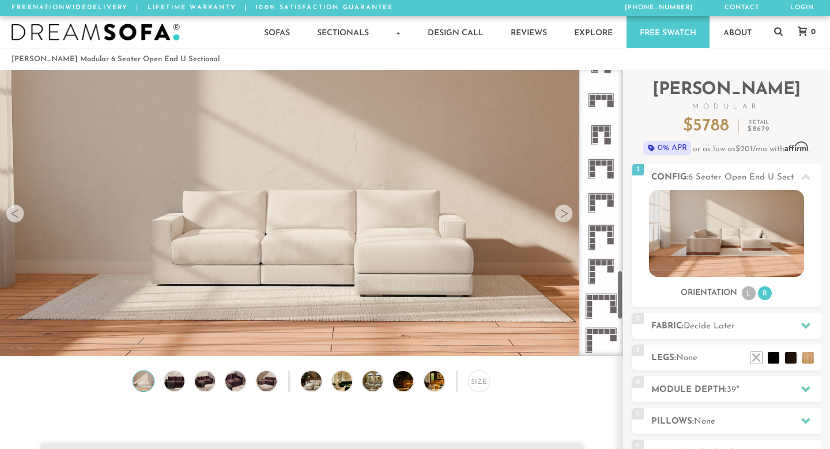
click at [607, 193] on icon at bounding box center [601, 203] width 34 height 34
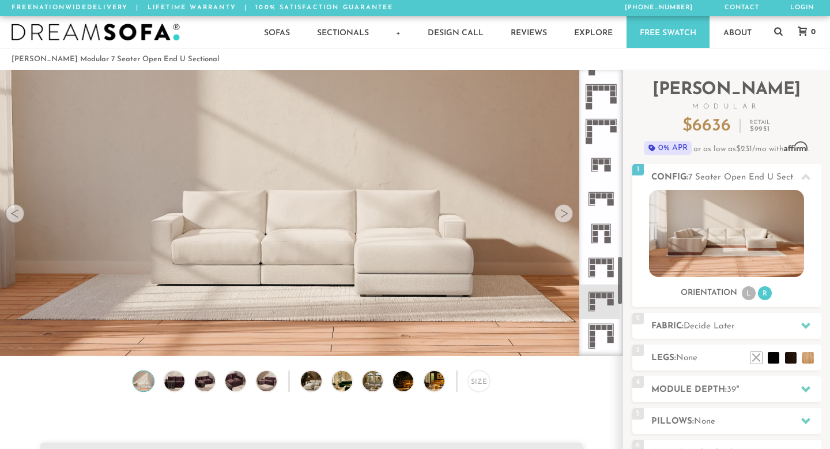
scroll to position [1050, 0]
click at [607, 193] on icon at bounding box center [601, 201] width 34 height 34
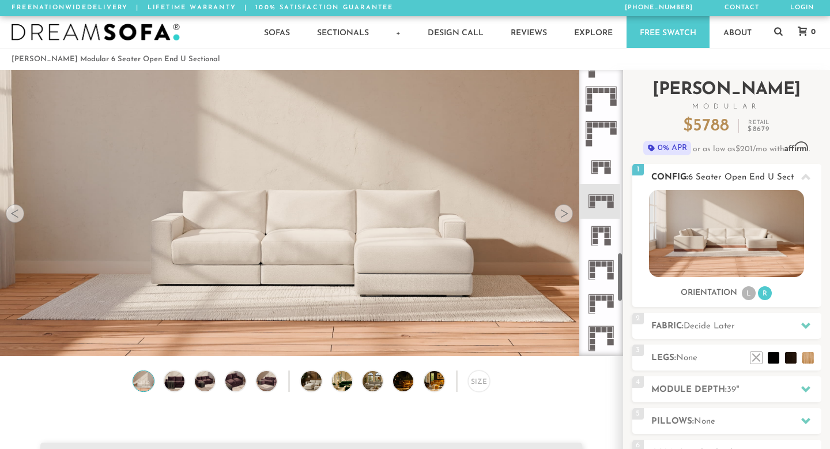
click at [766, 238] on img at bounding box center [726, 233] width 155 height 87
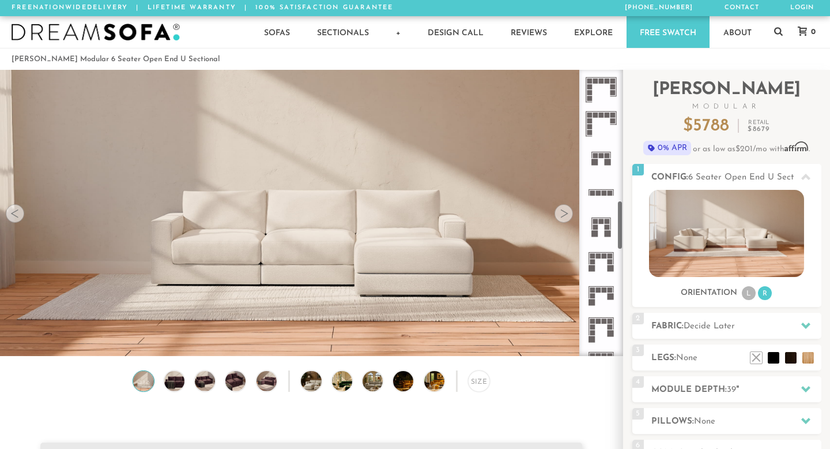
scroll to position [753, 0]
click at [603, 159] on icon at bounding box center [601, 155] width 34 height 34
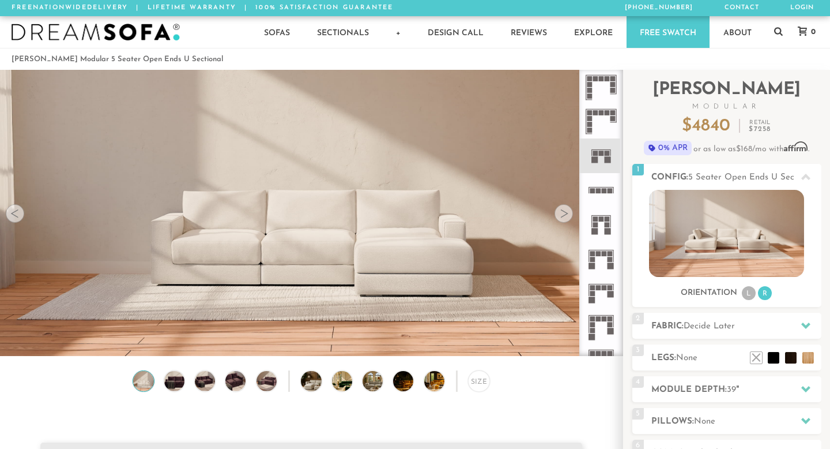
click at [604, 188] on rect at bounding box center [604, 190] width 5 height 5
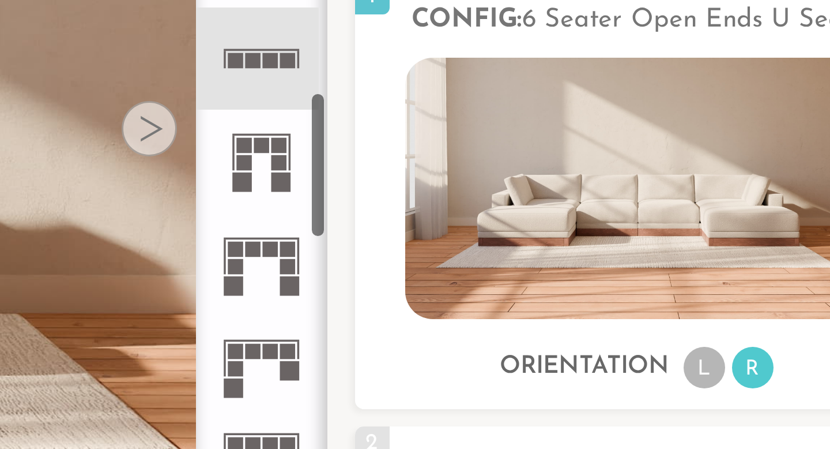
click at [601, 223] on icon at bounding box center [601, 224] width 34 height 34
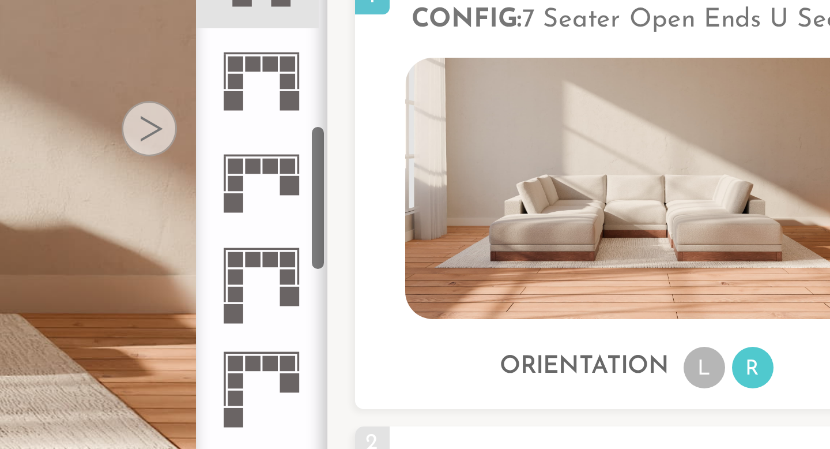
scroll to position [818, 0]
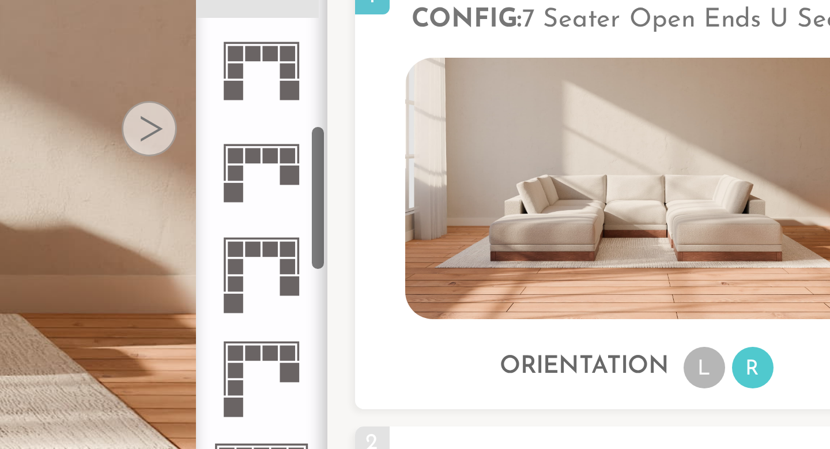
click at [601, 223] on rect at bounding box center [598, 222] width 5 height 5
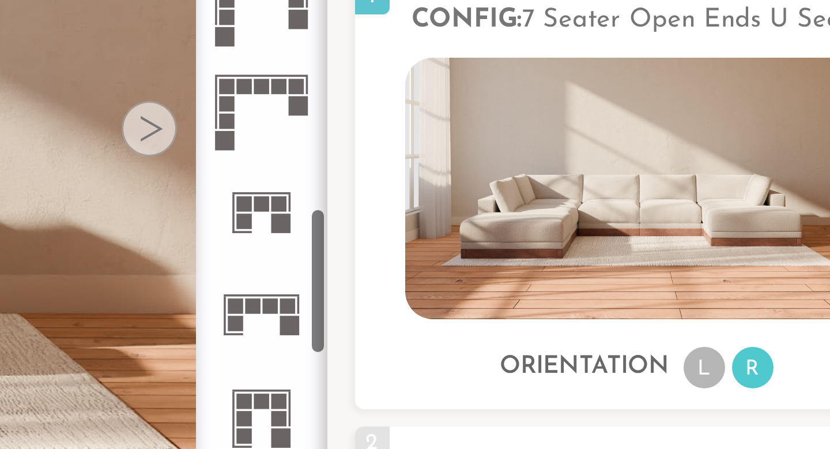
scroll to position [976, 0]
click at [599, 274] on rect at bounding box center [598, 272] width 5 height 5
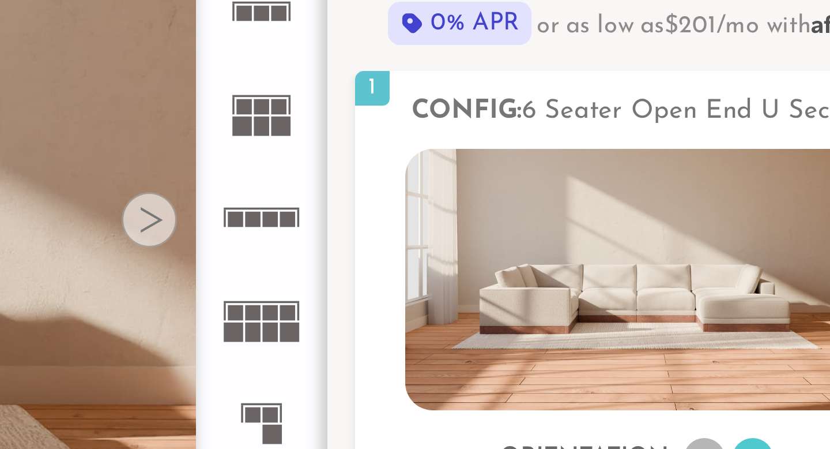
scroll to position [11, 0]
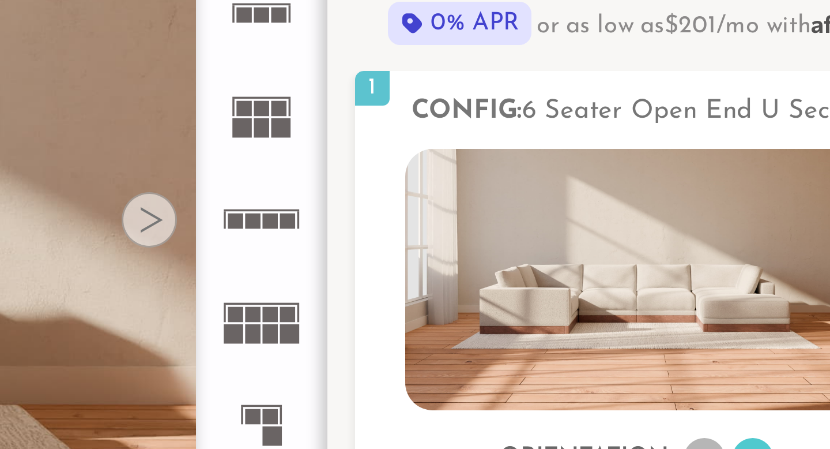
click at [606, 178] on rect at bounding box center [607, 176] width 5 height 5
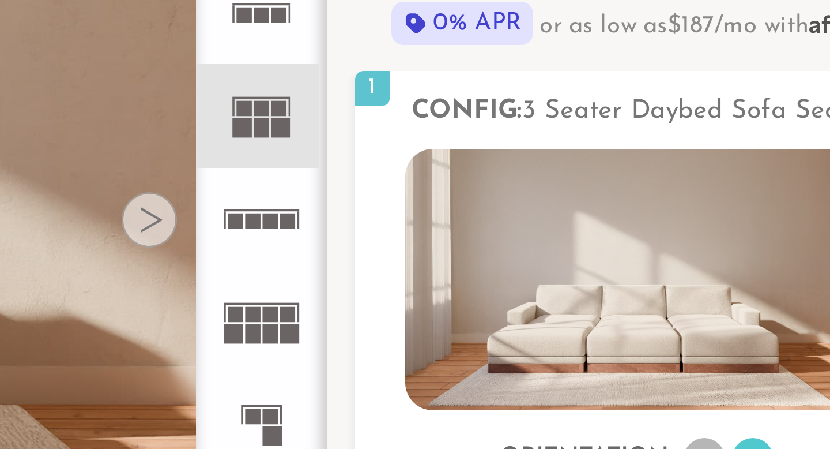
click at [604, 210] on rect at bounding box center [601, 210] width 25 height 1
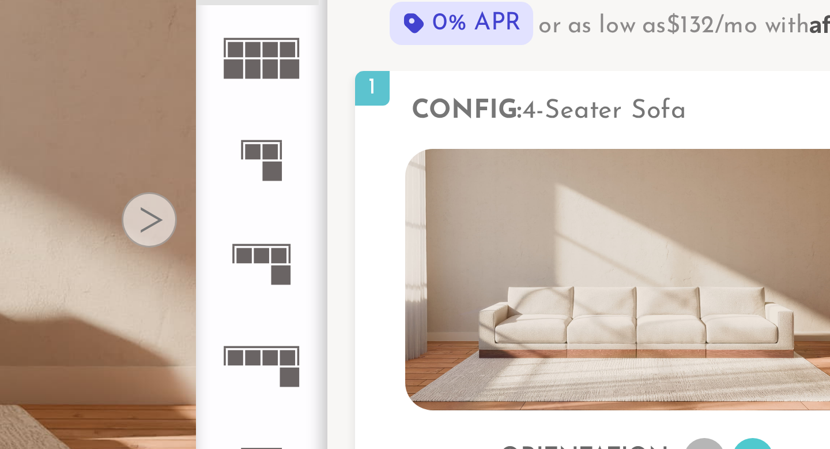
scroll to position [111, 0]
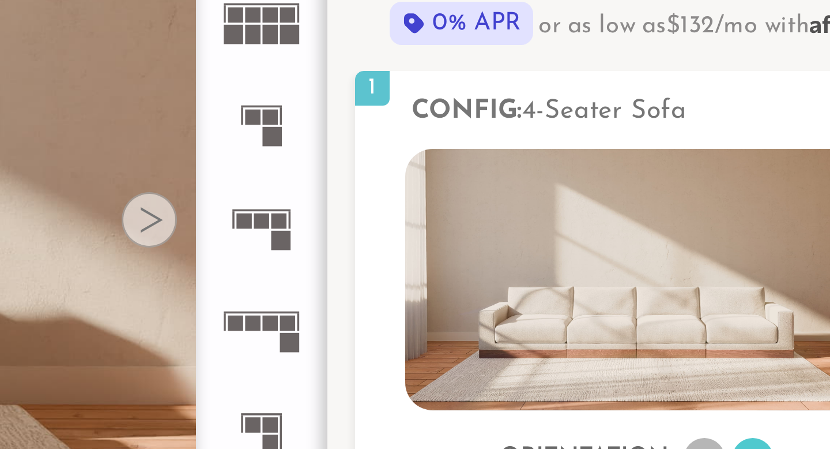
click at [610, 250] on rect at bounding box center [610, 248] width 5 height 5
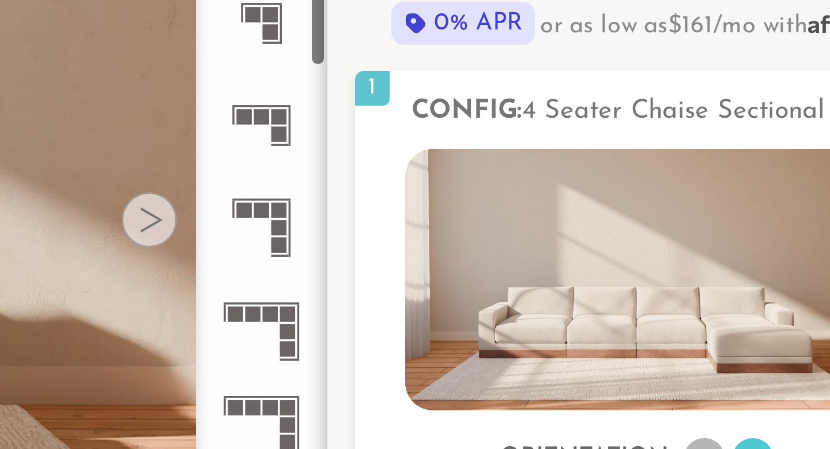
scroll to position [250, 0]
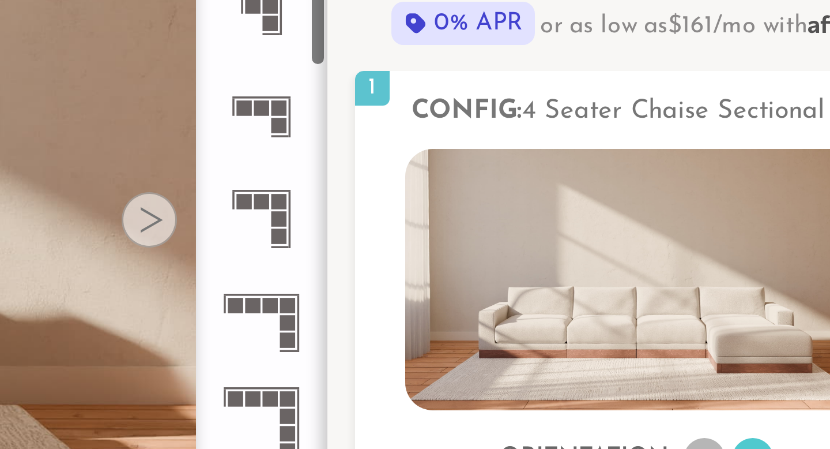
click at [605, 242] on rect at bounding box center [604, 241] width 5 height 5
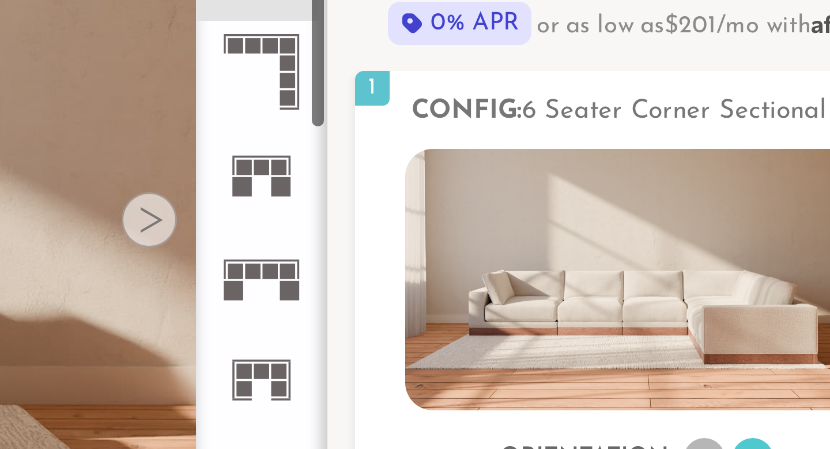
scroll to position [369, 0]
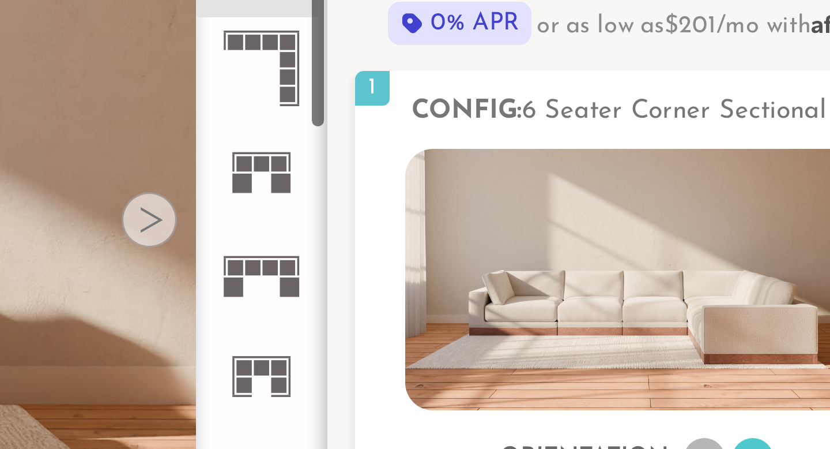
click at [605, 229] on rect at bounding box center [604, 229] width 5 height 5
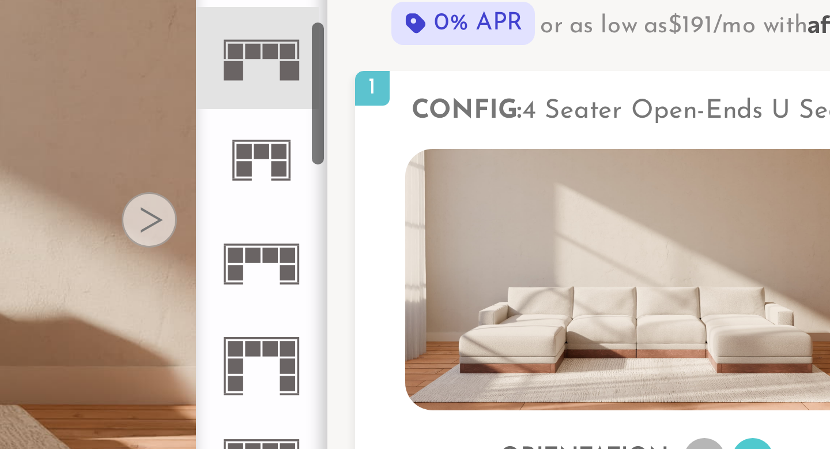
scroll to position [441, 0]
click at [605, 229] on icon at bounding box center [601, 228] width 34 height 34
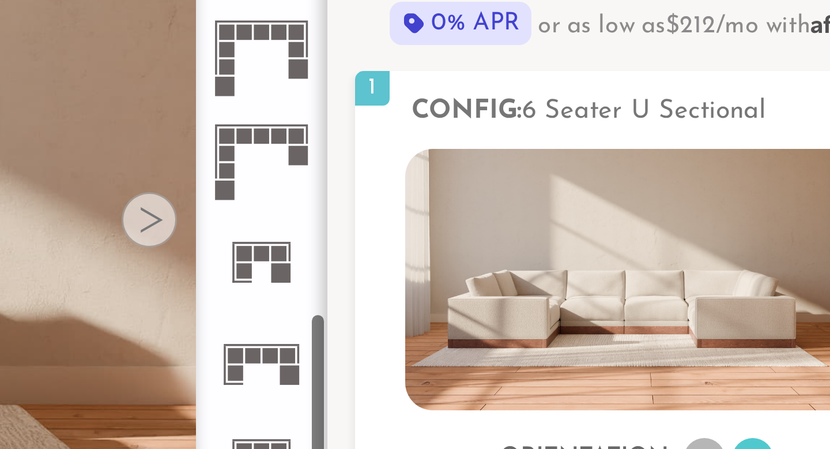
scroll to position [1003, 0]
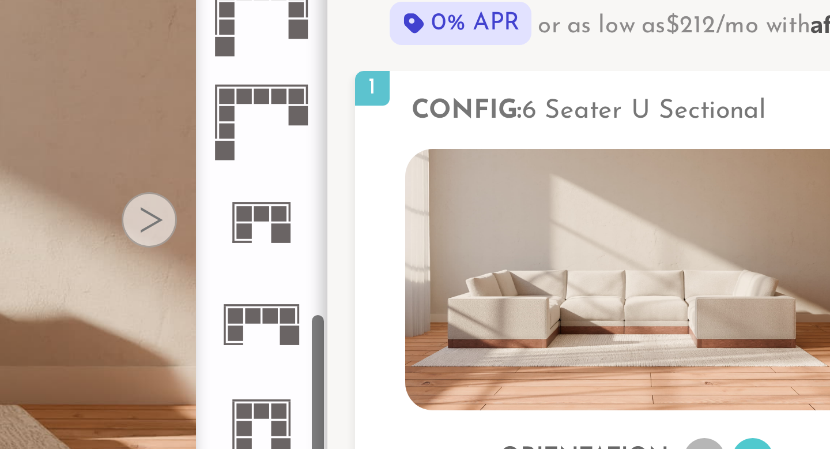
click at [603, 245] on rect at bounding box center [604, 245] width 5 height 5
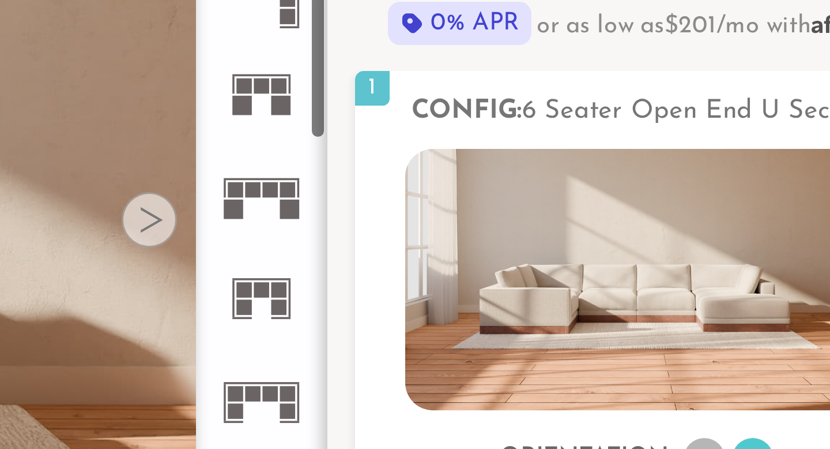
scroll to position [396, 0]
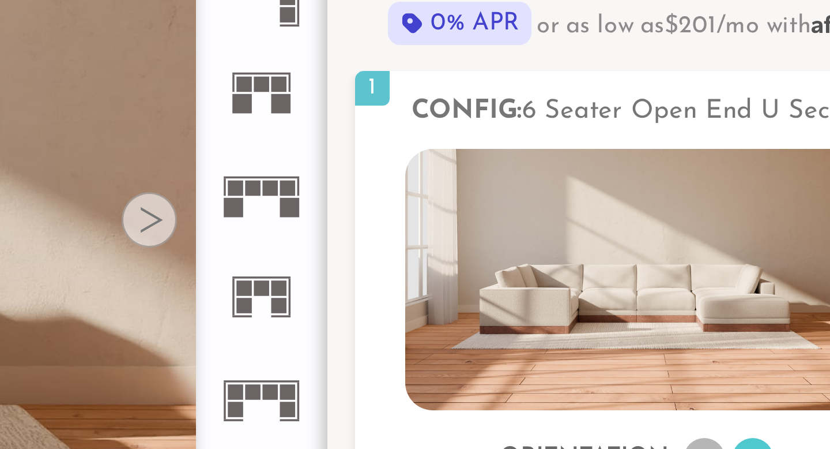
click at [605, 202] on rect at bounding box center [604, 202] width 5 height 5
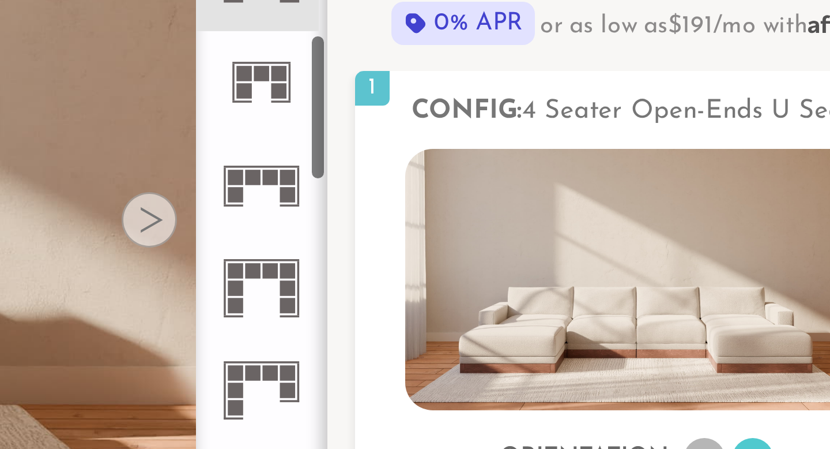
click at [605, 202] on icon at bounding box center [601, 202] width 34 height 34
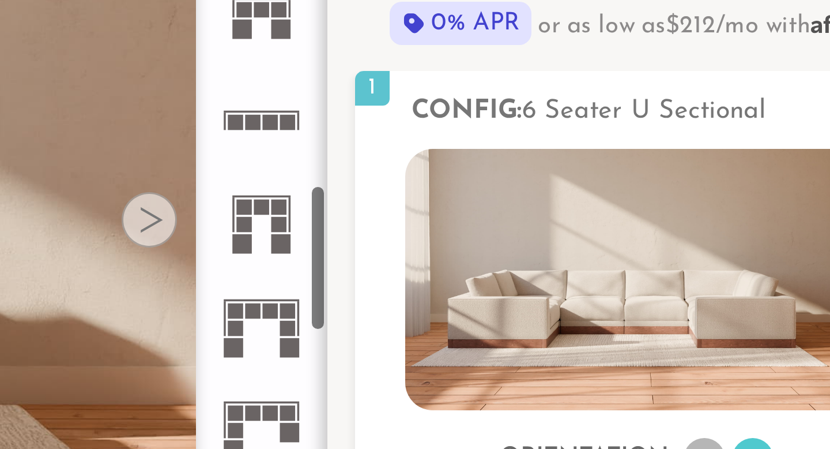
scroll to position [765, 0]
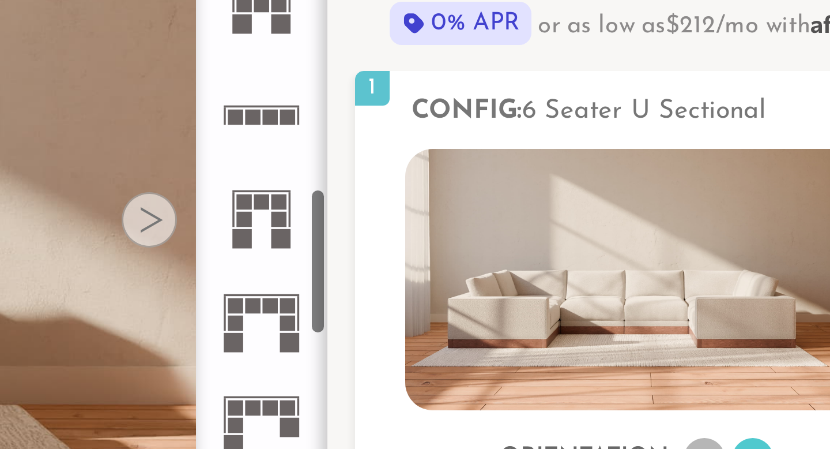
click at [599, 221] on icon at bounding box center [601, 212] width 34 height 34
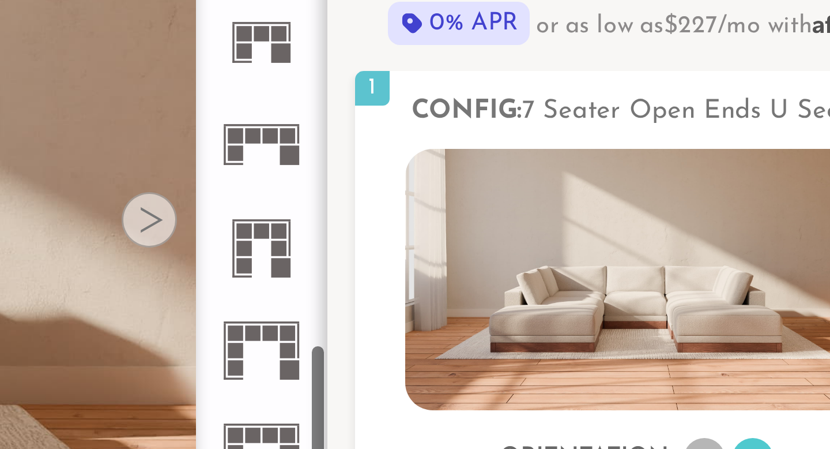
scroll to position [1063, 0]
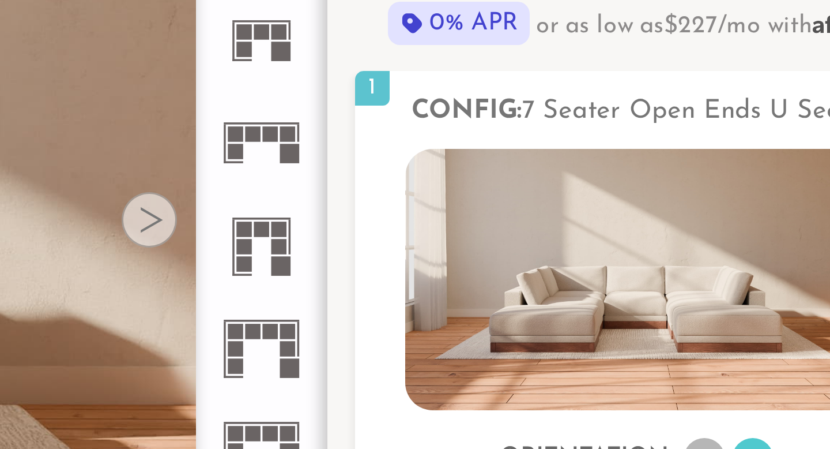
click at [601, 184] on rect at bounding box center [598, 184] width 5 height 5
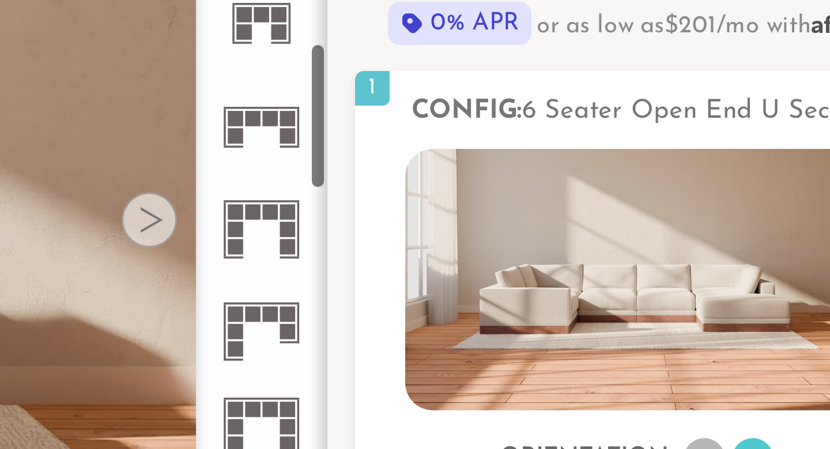
scroll to position [484, 0]
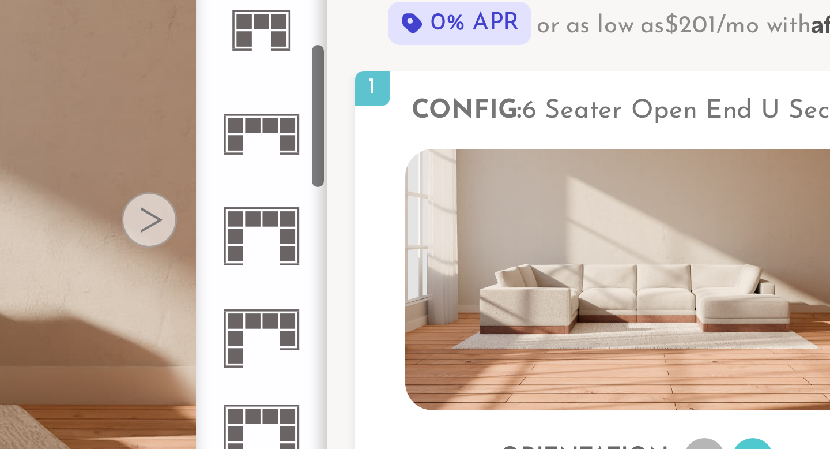
click at [607, 191] on icon at bounding box center [601, 185] width 34 height 34
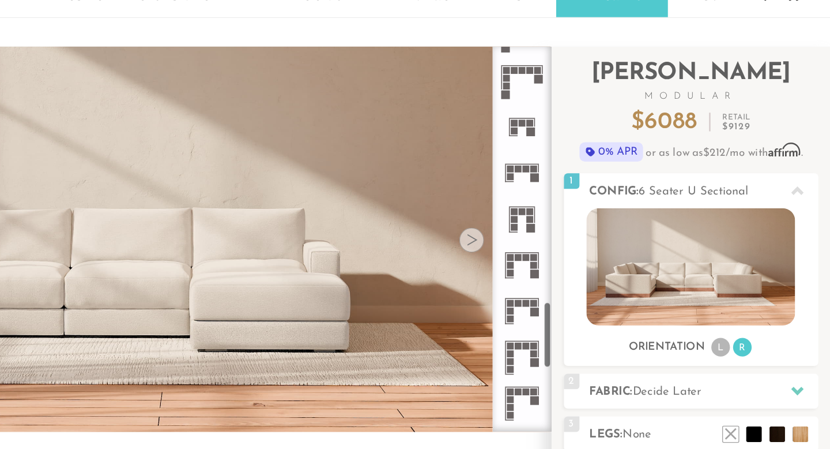
scroll to position [1090, 0]
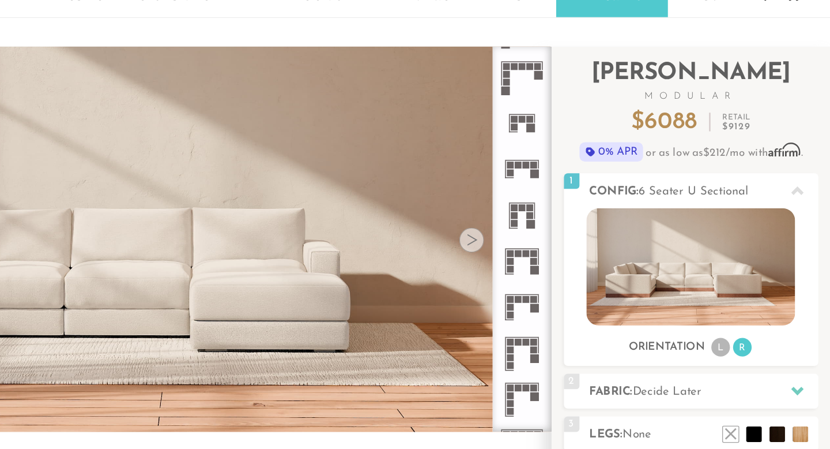
click at [601, 265] on icon at bounding box center [601, 263] width 34 height 34
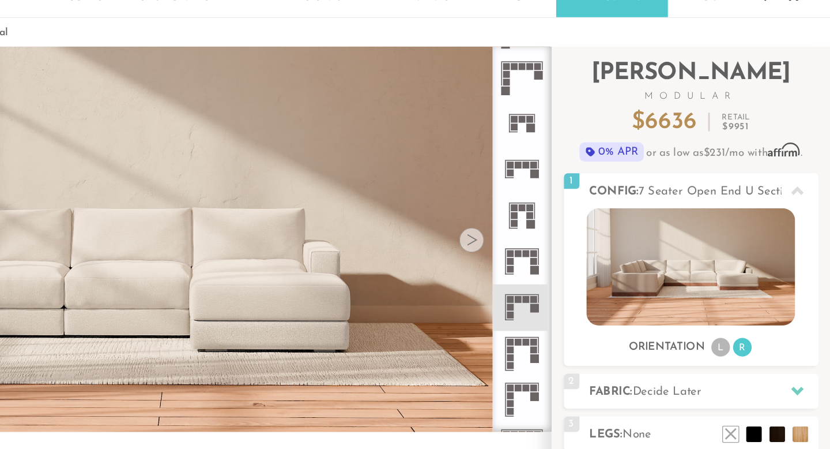
click at [600, 157] on rect at bounding box center [598, 157] width 5 height 5
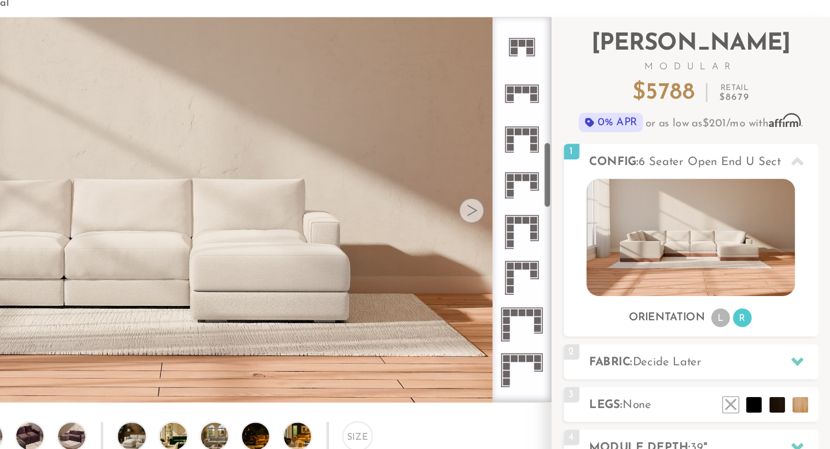
scroll to position [517, 0]
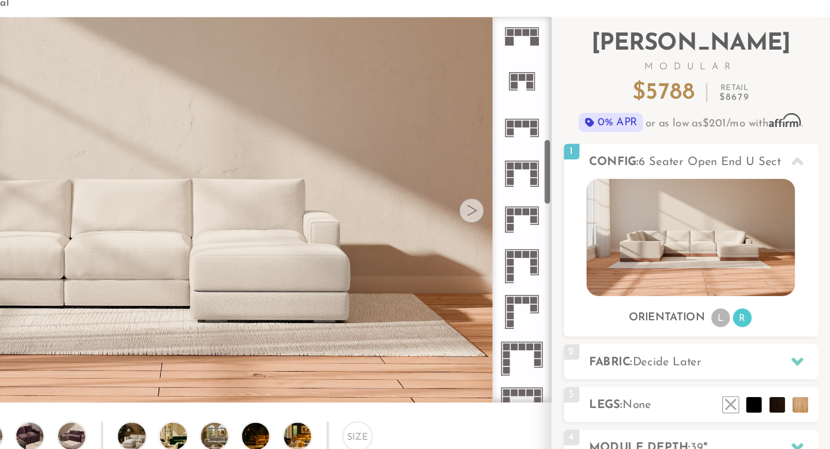
click at [605, 147] on rect at bounding box center [604, 148] width 5 height 5
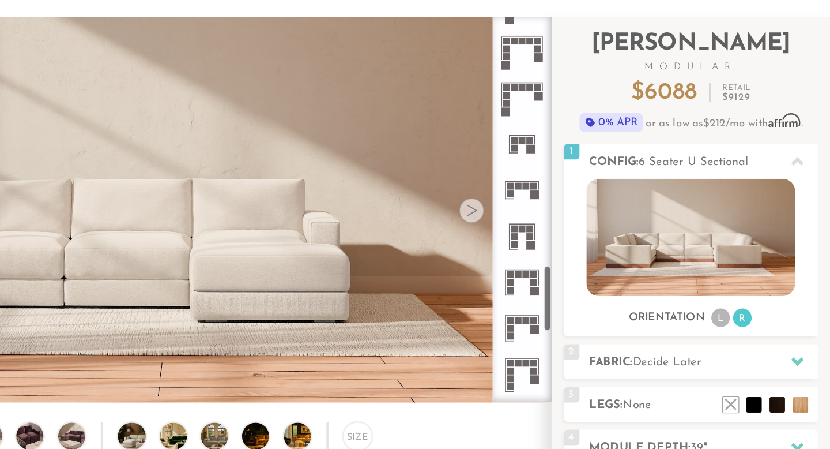
scroll to position [1058, 0]
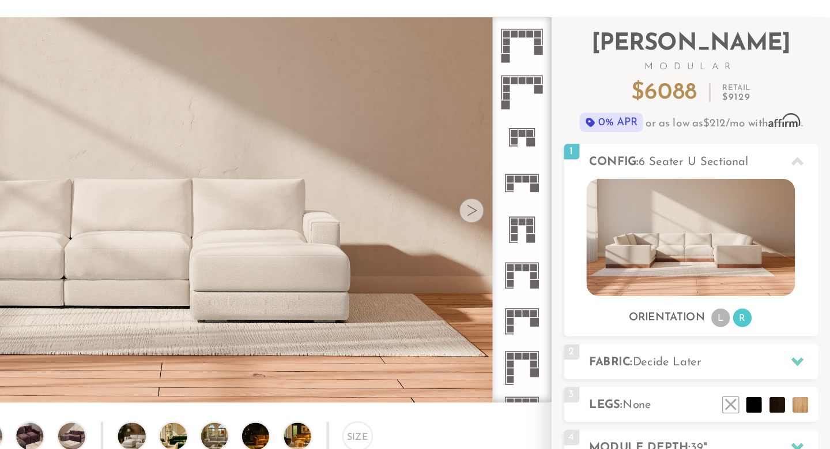
click at [608, 194] on rect at bounding box center [611, 197] width 6 height 6
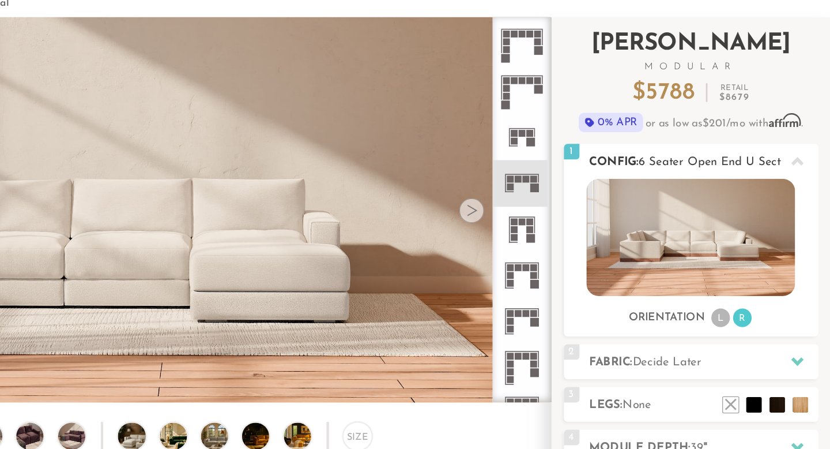
click at [746, 299] on li "L" at bounding box center [749, 293] width 14 height 14
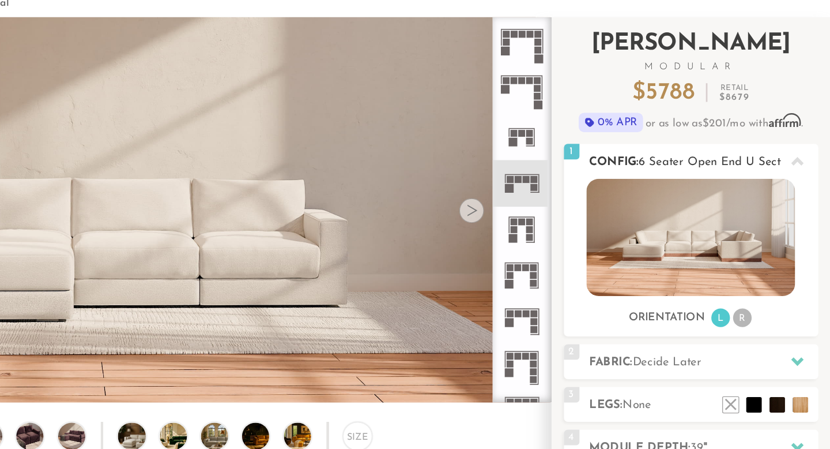
click at [769, 298] on li "R" at bounding box center [765, 293] width 14 height 14
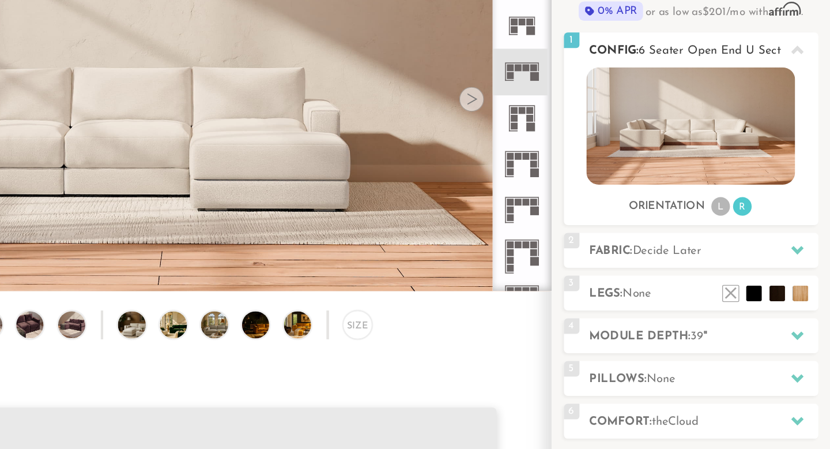
scroll to position [27, 0]
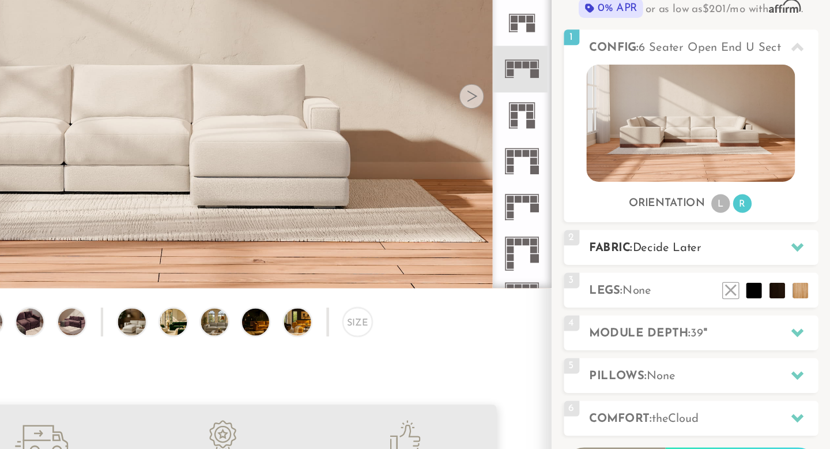
click at [752, 295] on h2 "Fabric: Decide Later" at bounding box center [737, 299] width 170 height 13
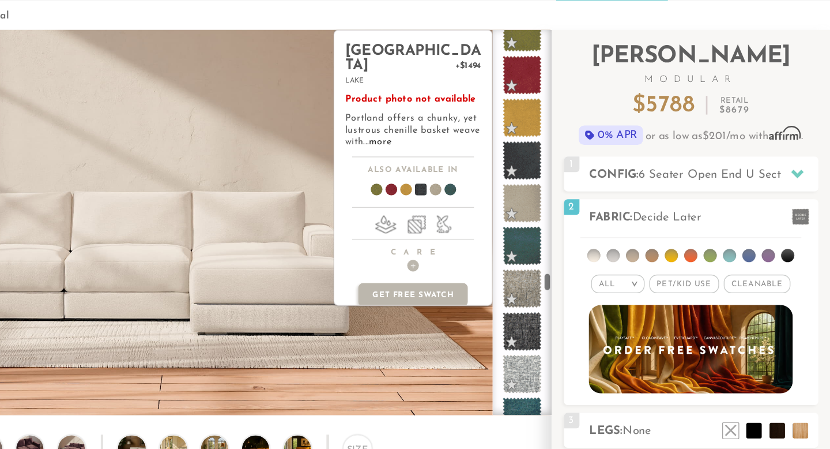
scroll to position [4429, 0]
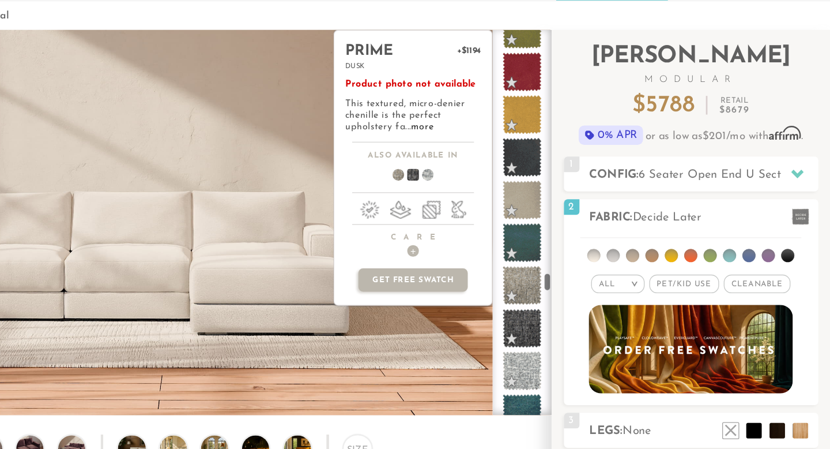
click at [601, 273] on span at bounding box center [601, 264] width 29 height 29
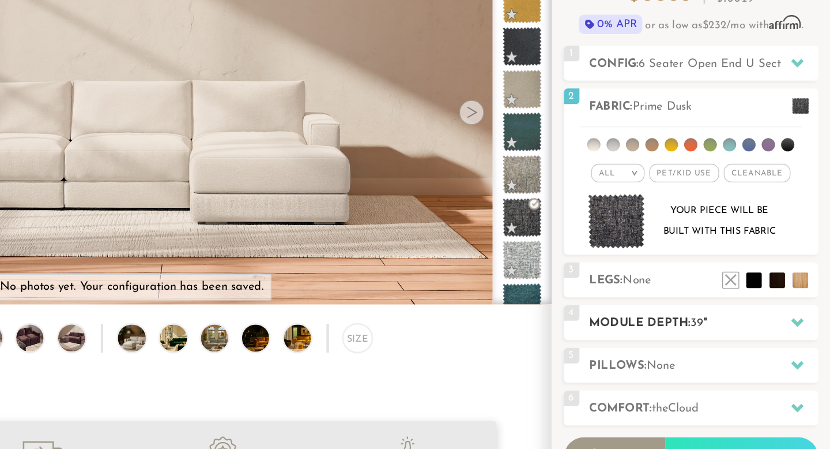
click at [765, 347] on h2 "Module Depth: 39 "" at bounding box center [737, 343] width 170 height 13
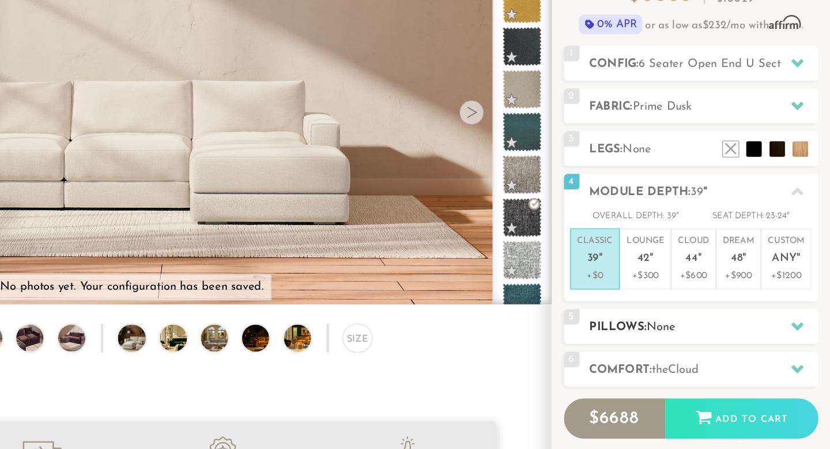
click at [764, 347] on h2 "Pillows: None" at bounding box center [737, 346] width 170 height 13
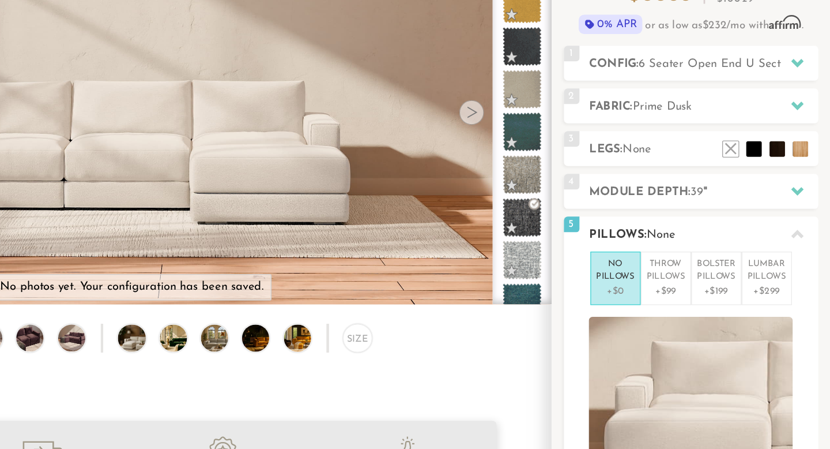
click at [783, 275] on h2 "Pillows: None" at bounding box center [737, 277] width 170 height 13
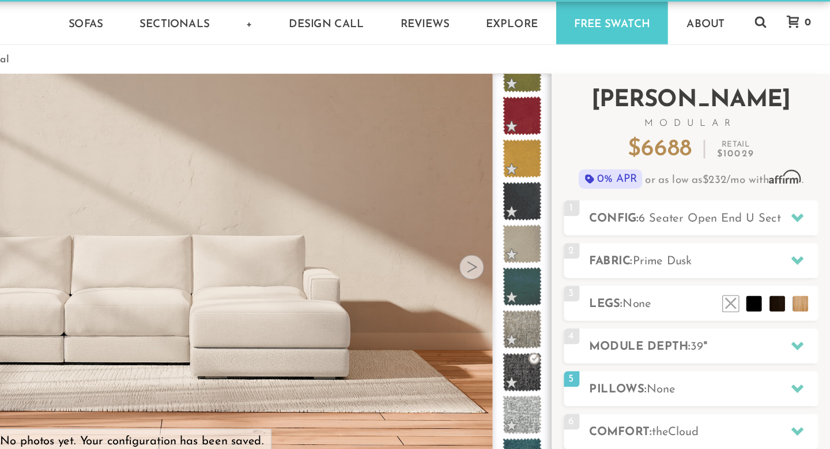
scroll to position [0, 0]
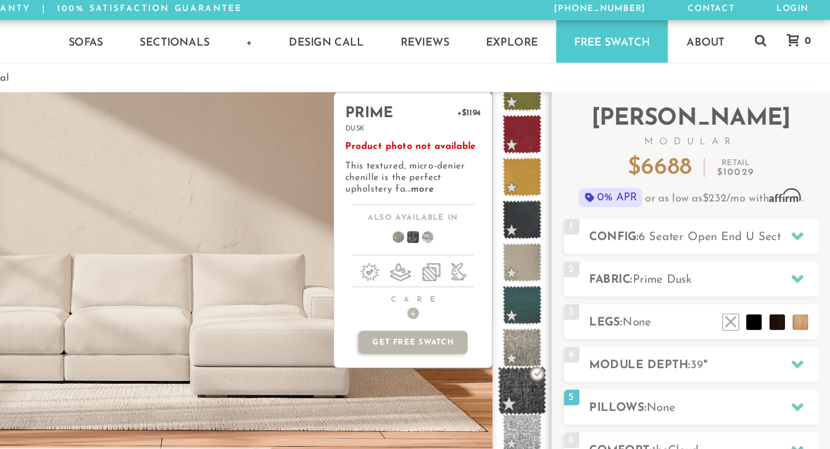
click at [599, 283] on span at bounding box center [602, 291] width 36 height 36
click at [612, 279] on span at bounding box center [602, 291] width 36 height 36
click at [600, 291] on span at bounding box center [602, 291] width 36 height 36
click at [590, 302] on span at bounding box center [602, 291] width 36 height 36
click at [605, 285] on span at bounding box center [602, 291] width 36 height 36
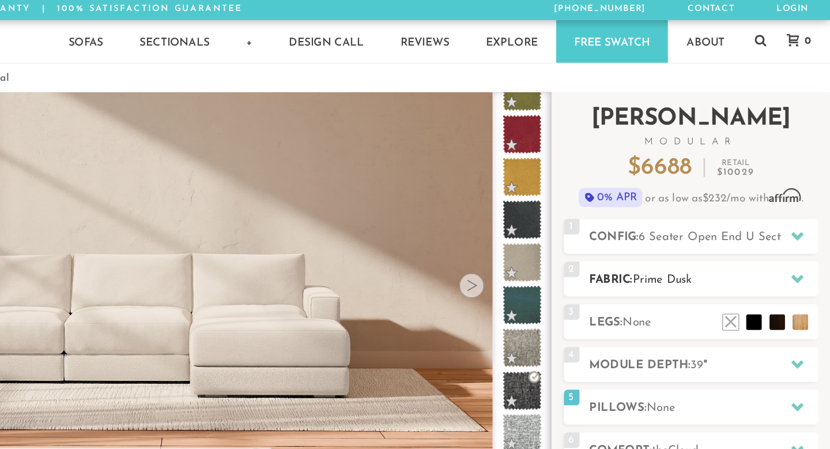
click at [754, 206] on h2 "Fabric: Prime Dusk" at bounding box center [737, 208] width 170 height 13
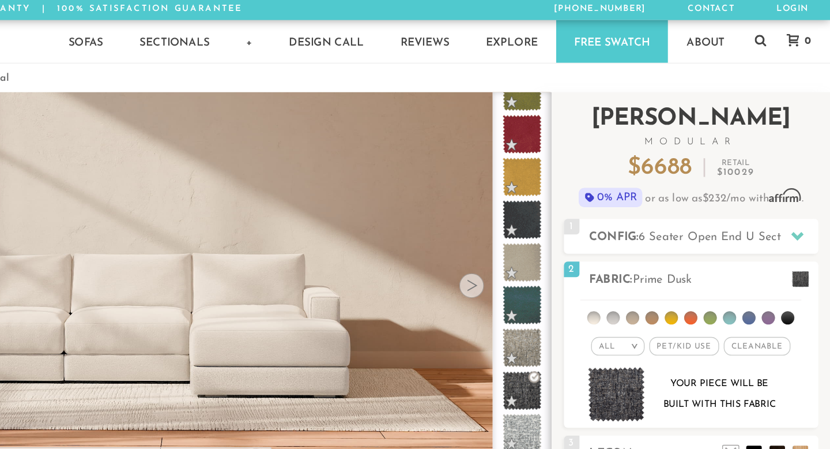
click at [673, 148] on span "0% APR" at bounding box center [668, 148] width 48 height 14
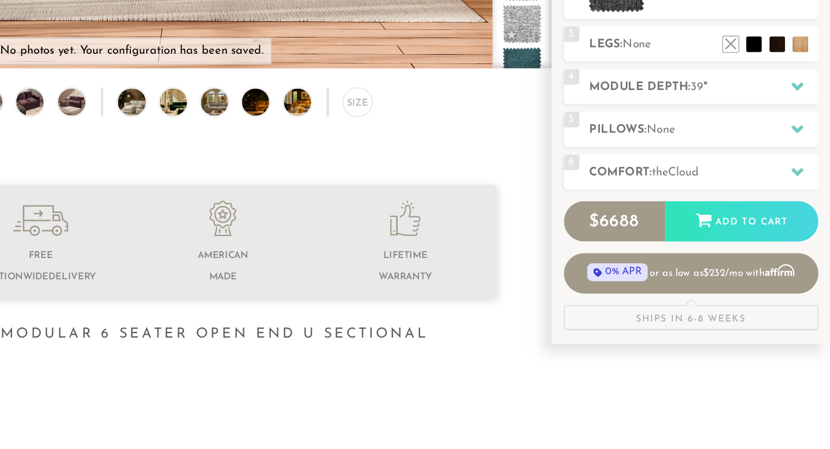
scroll to position [194, 0]
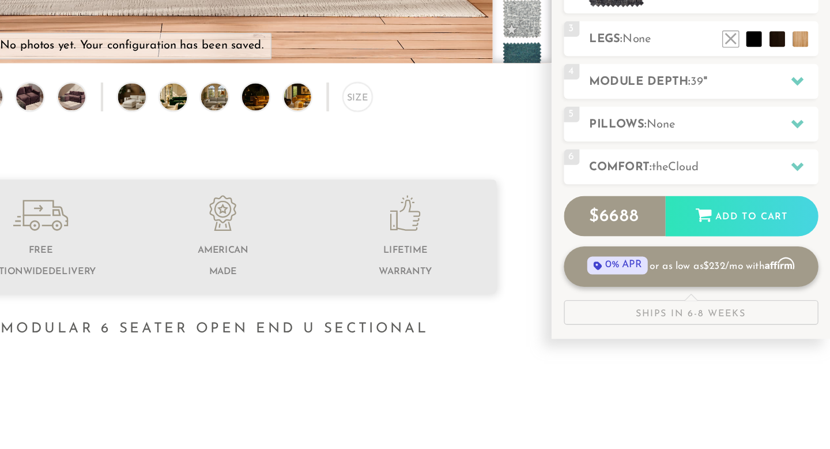
click at [713, 314] on link "0% APR or as low as $232 /mo with Affirm" at bounding box center [727, 313] width 189 height 30
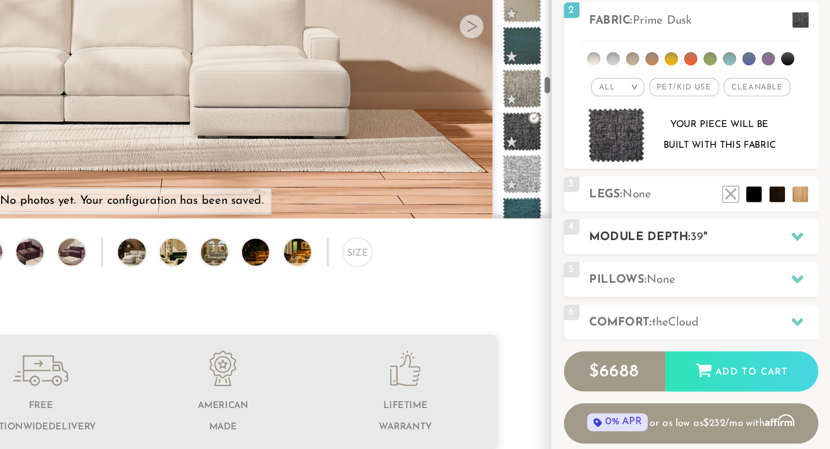
scroll to position [0, 0]
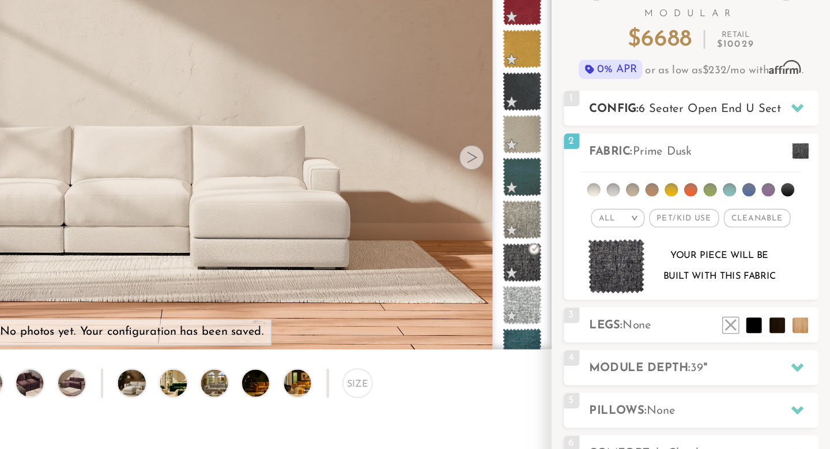
click at [695, 183] on h2 "Config: 6 Seater Open End U Sectional" at bounding box center [737, 177] width 170 height 13
